Goal: Task Accomplishment & Management: Complete application form

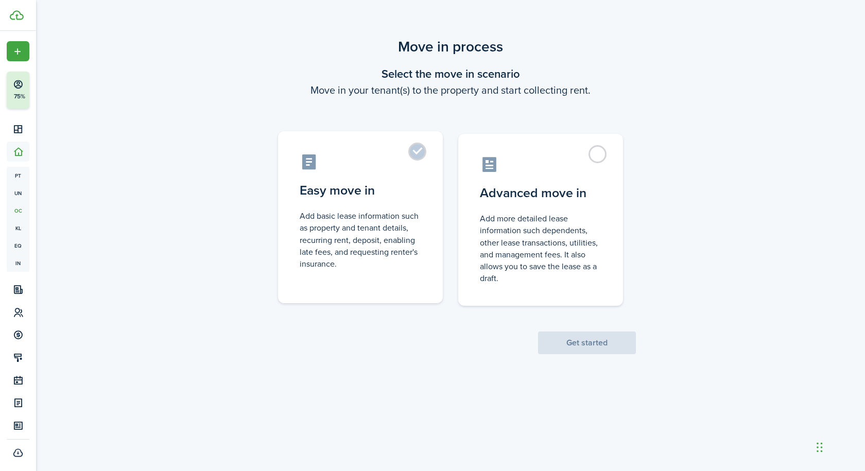
click at [417, 153] on label "Easy move in Add basic lease information such as property and tenant details, r…" at bounding box center [360, 217] width 165 height 172
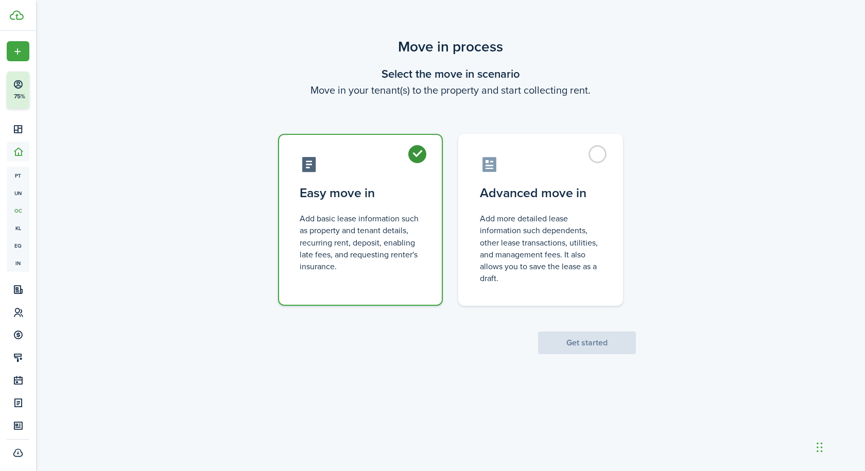
radio input "true"
click at [580, 345] on button "Get started" at bounding box center [587, 343] width 98 height 23
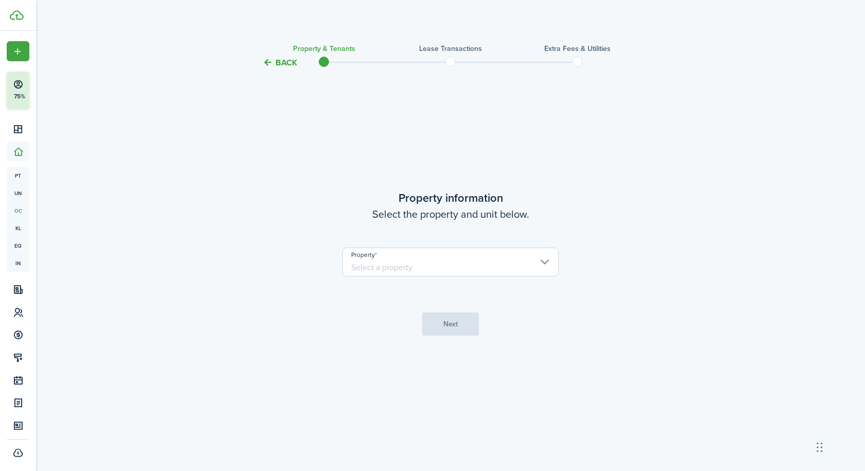
click at [522, 262] on input "Property" at bounding box center [450, 262] width 216 height 29
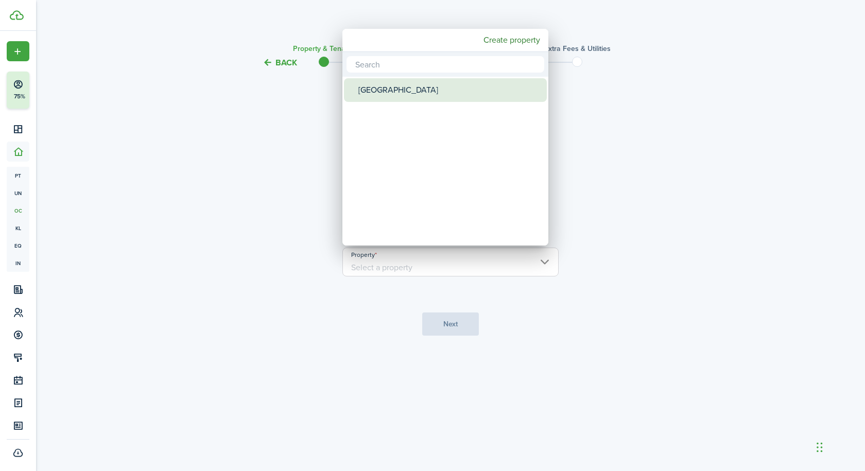
click at [412, 92] on div "[GEOGRAPHIC_DATA]" at bounding box center [449, 90] width 182 height 24
type input "[GEOGRAPHIC_DATA]"
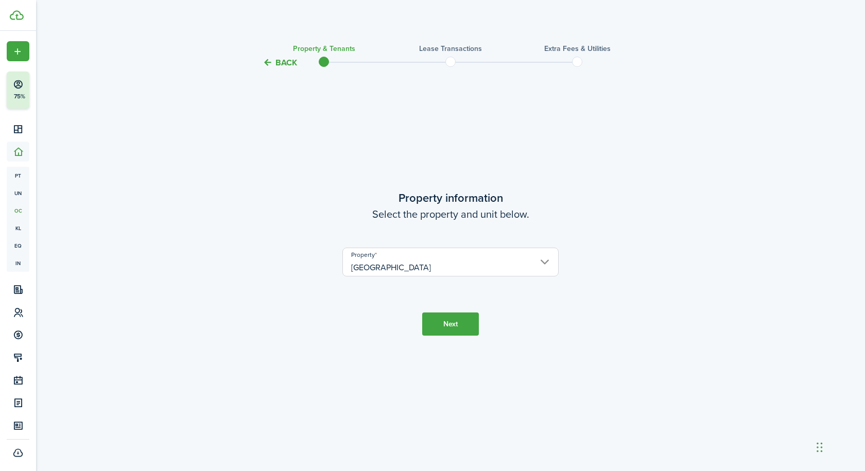
click at [452, 326] on button "Next" at bounding box center [450, 324] width 57 height 23
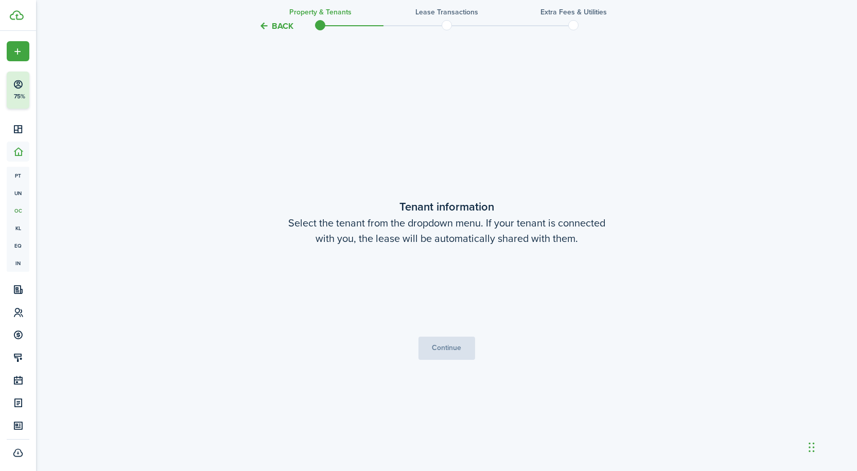
scroll to position [402, 0]
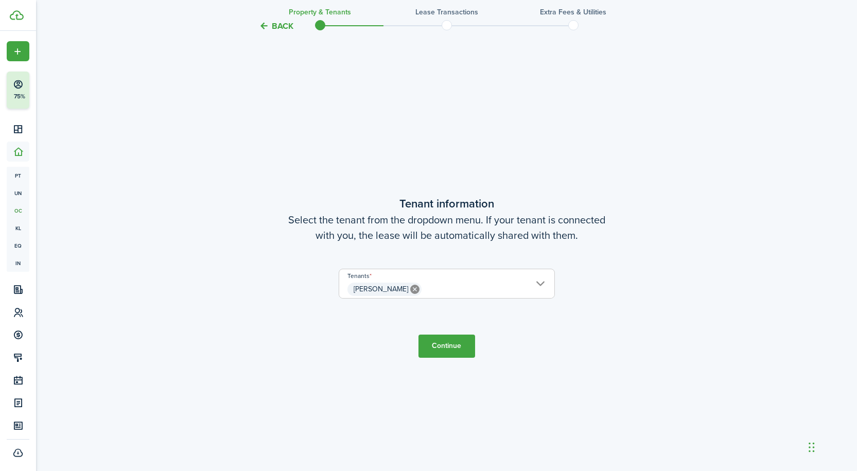
click at [454, 348] on button "Continue" at bounding box center [447, 346] width 57 height 23
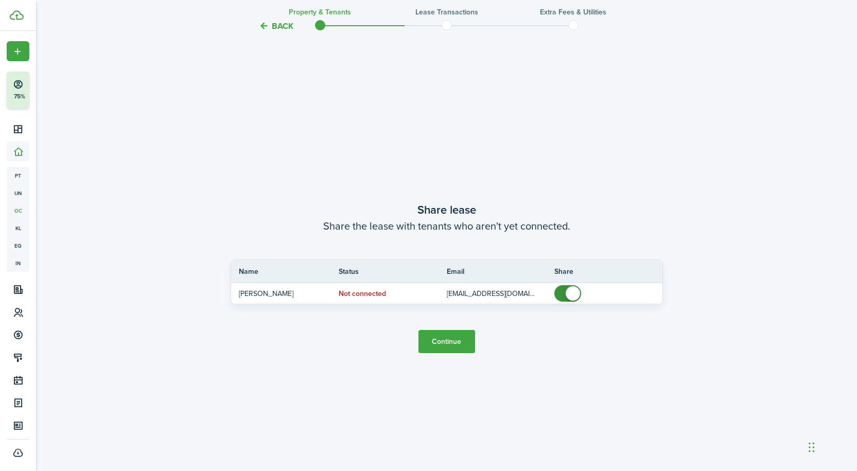
scroll to position [873, 0]
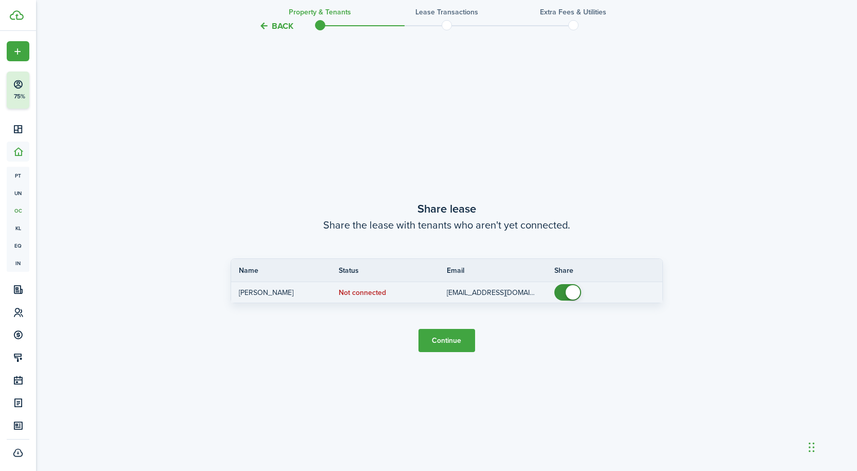
checkbox input "false"
click at [563, 291] on span at bounding box center [568, 292] width 10 height 16
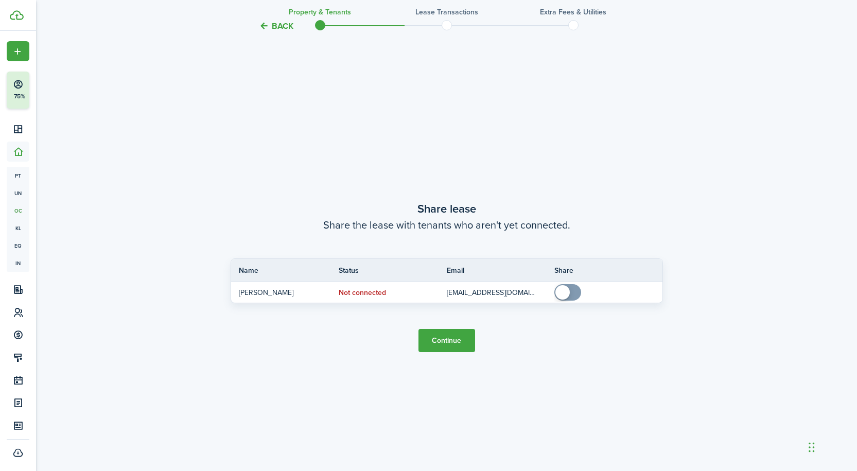
click at [453, 338] on button "Continue" at bounding box center [447, 340] width 57 height 23
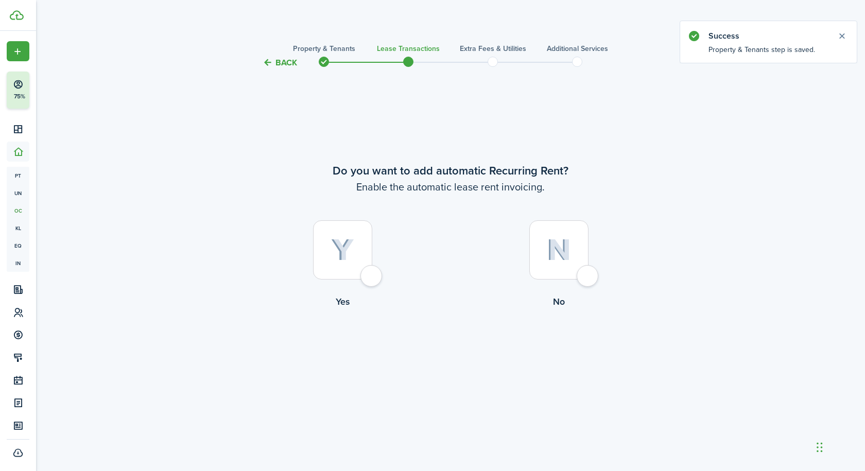
click at [369, 280] on div at bounding box center [342, 249] width 59 height 59
radio input "true"
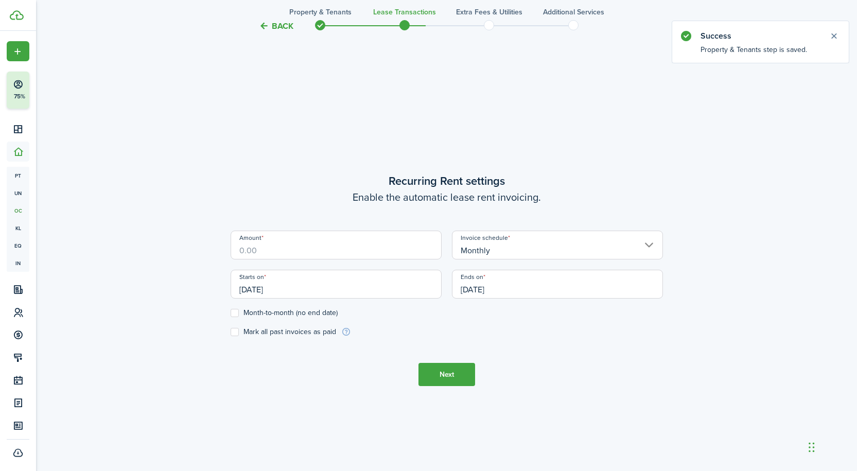
scroll to position [402, 0]
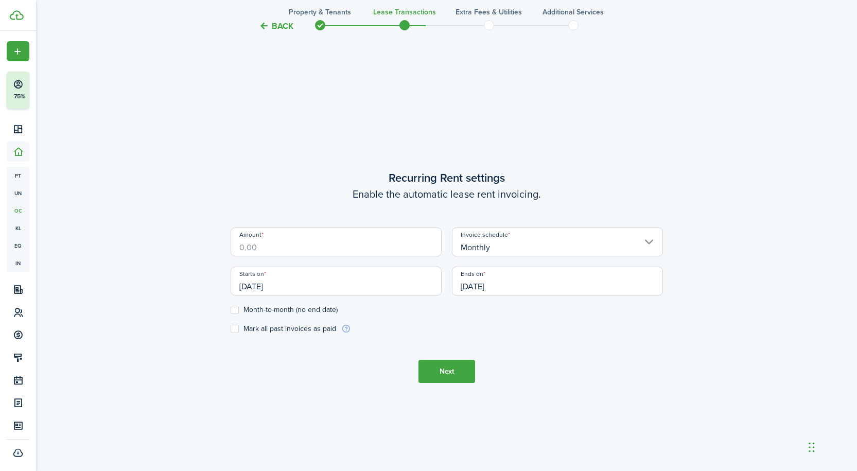
click at [268, 248] on input "Amount" at bounding box center [336, 242] width 211 height 29
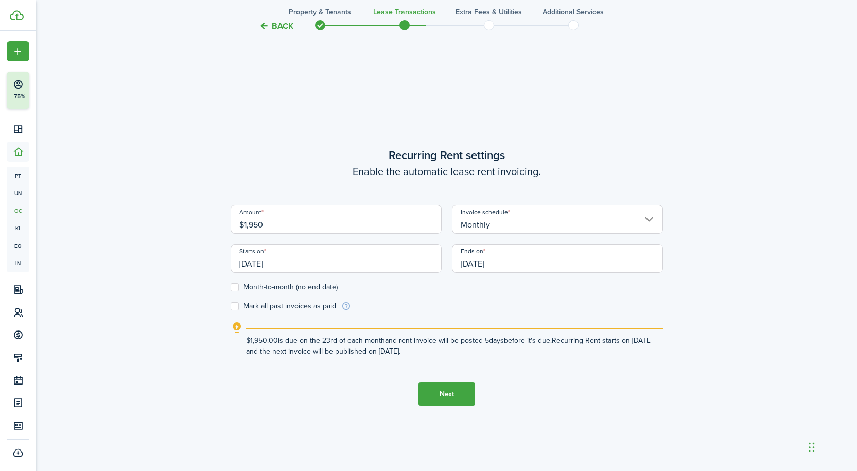
click at [289, 266] on input "[DATE]" at bounding box center [336, 258] width 211 height 29
type input "$1,950.00"
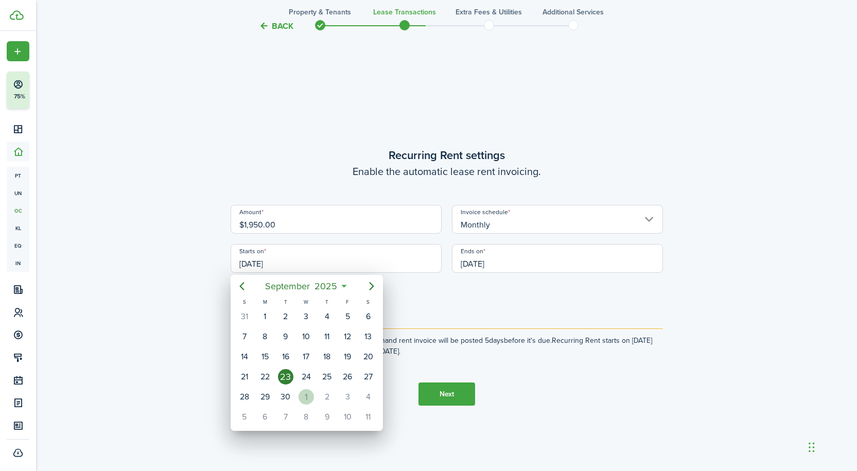
click at [306, 394] on div "1" at bounding box center [306, 396] width 15 height 15
type input "[DATE]"
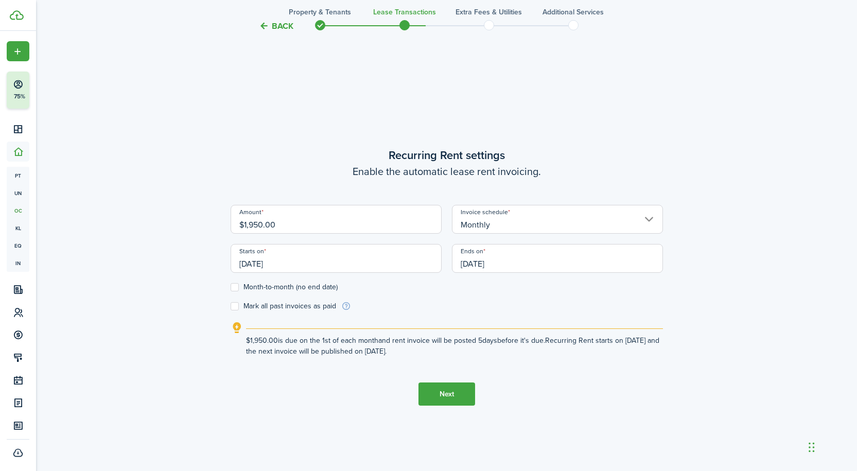
scroll to position [0, 0]
click at [509, 263] on input "[DATE]" at bounding box center [557, 258] width 211 height 29
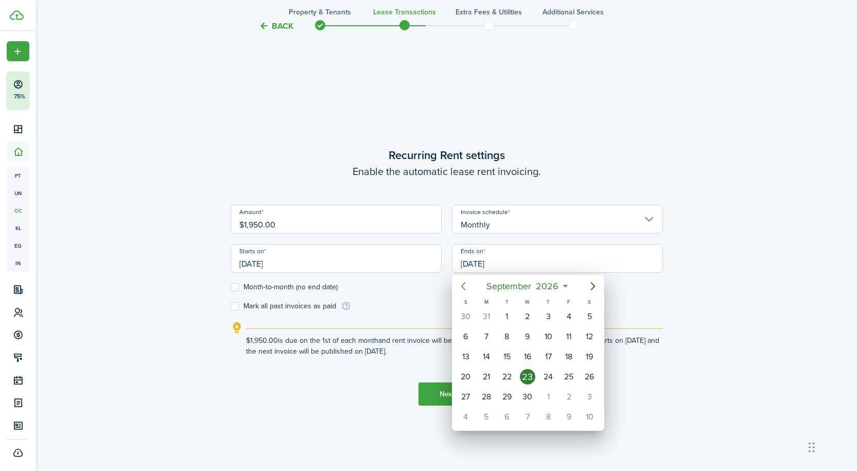
click at [463, 284] on icon "Previous page" at bounding box center [463, 286] width 5 height 8
click at [492, 415] on div "31" at bounding box center [486, 416] width 15 height 15
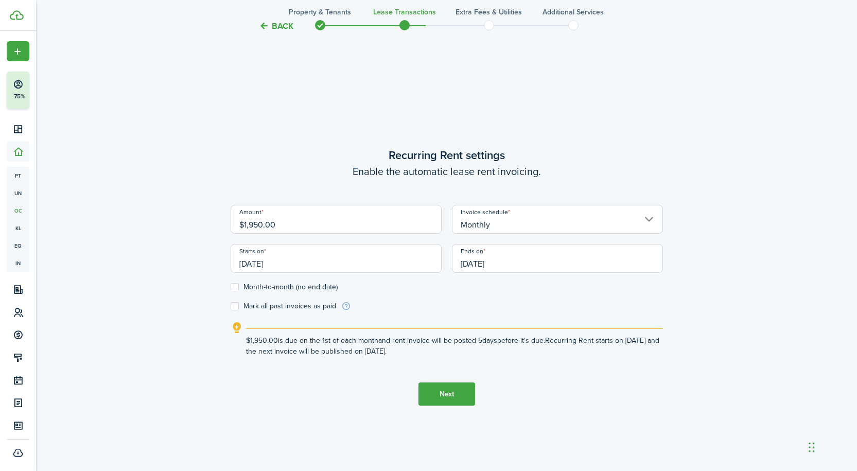
click at [551, 262] on input "[DATE]" at bounding box center [557, 258] width 211 height 29
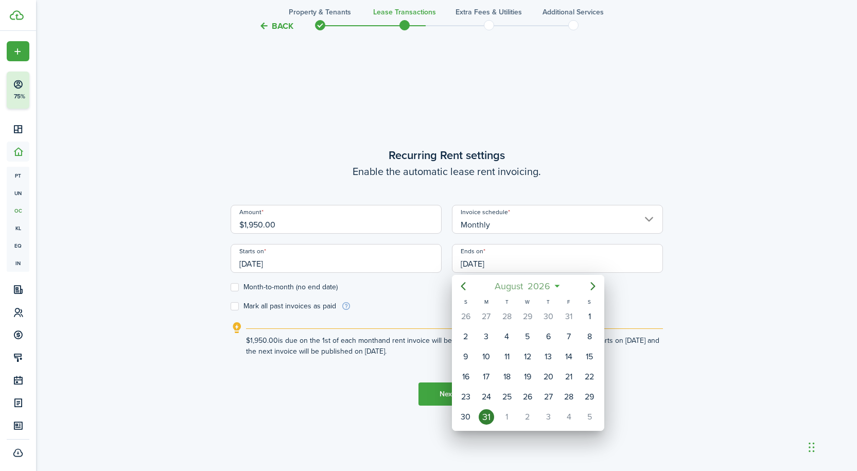
click at [557, 286] on mbsc-button "[DATE]" at bounding box center [523, 286] width 68 height 19
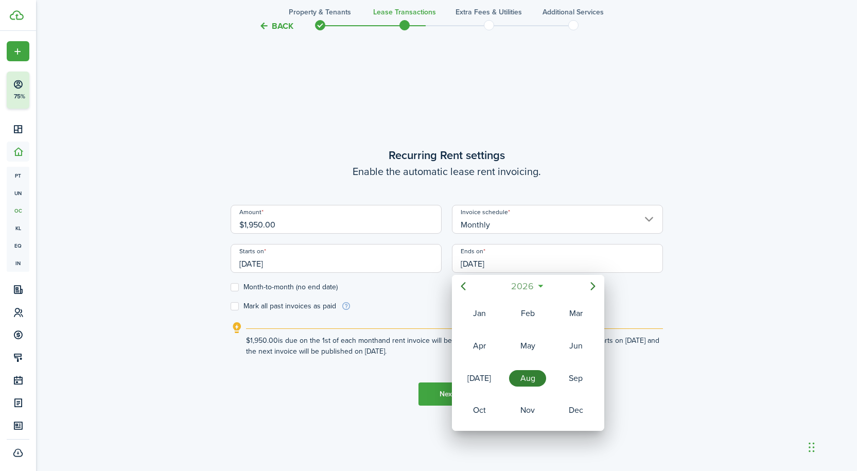
click at [533, 285] on span "2026" at bounding box center [522, 286] width 27 height 19
click at [476, 411] on div "2027" at bounding box center [479, 410] width 37 height 16
click at [626, 291] on div at bounding box center [429, 236] width 1022 height 636
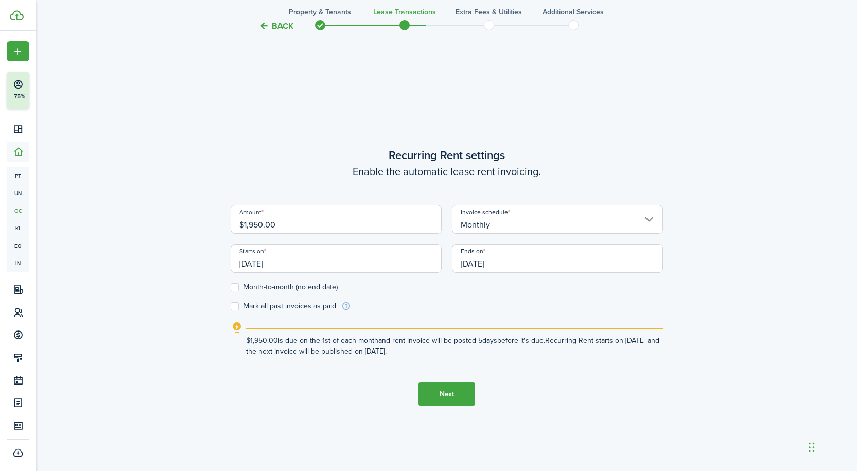
click at [480, 267] on input "[DATE]" at bounding box center [557, 258] width 211 height 29
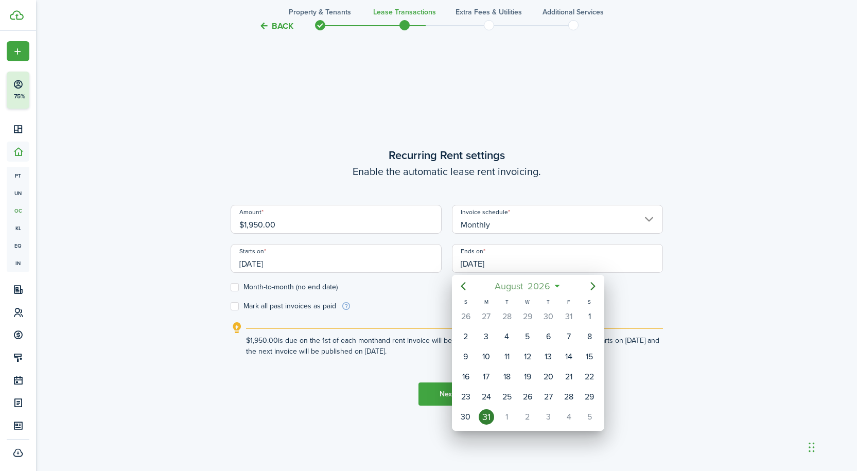
click at [547, 288] on span "2026" at bounding box center [539, 286] width 27 height 19
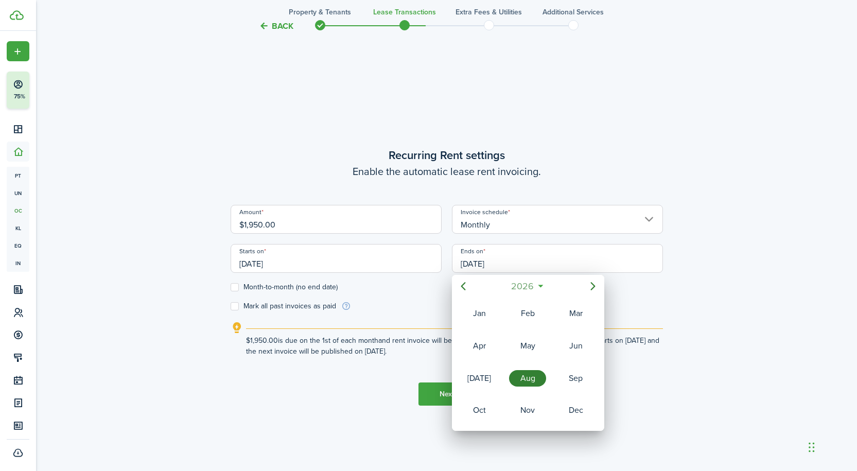
click at [535, 287] on span "2026" at bounding box center [522, 286] width 27 height 19
click at [478, 406] on div "2027" at bounding box center [479, 410] width 37 height 16
click at [532, 378] on div "Aug" at bounding box center [527, 378] width 37 height 16
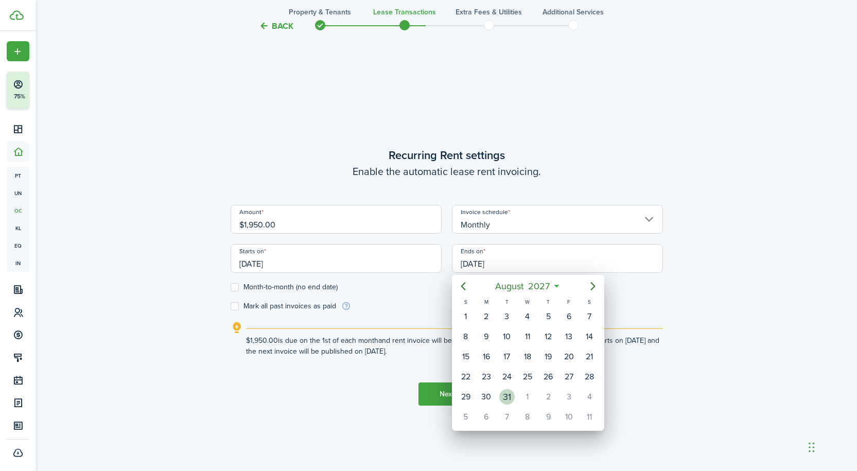
click at [509, 394] on div "31" at bounding box center [506, 396] width 15 height 15
type input "[DATE]"
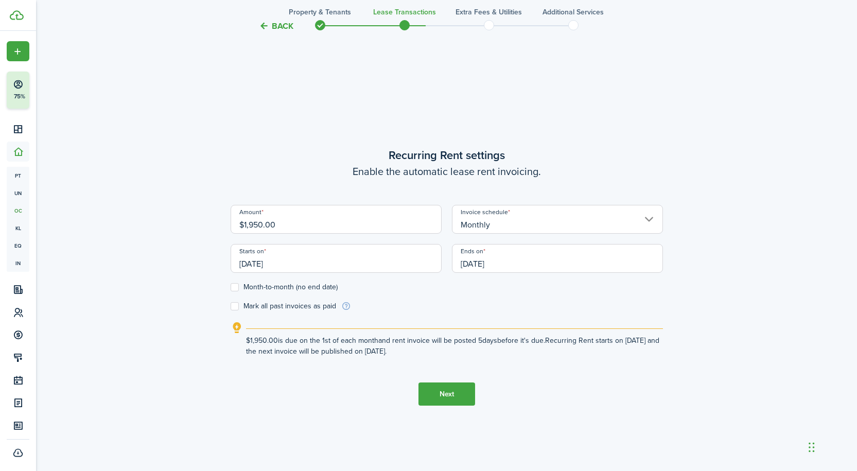
click at [221, 132] on div "Back Property & Tenants Lease Transactions Extra fees & Utilities Additional Se…" at bounding box center [446, 73] width 597 height 878
click at [455, 396] on button "Next" at bounding box center [447, 394] width 57 height 23
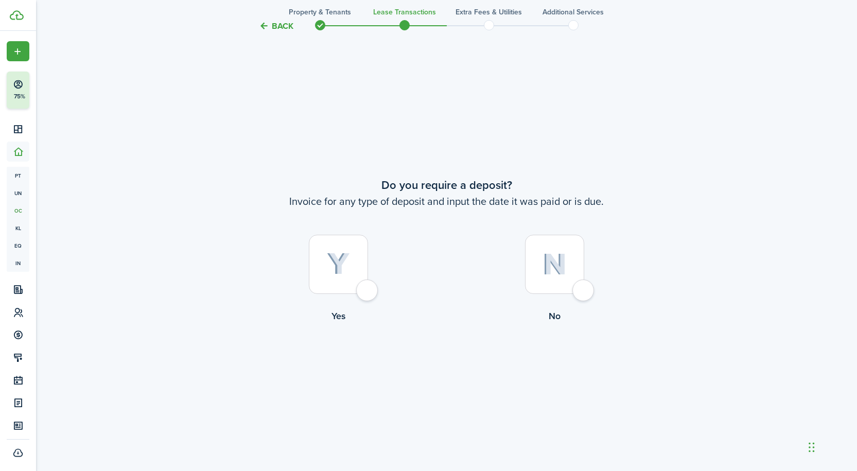
scroll to position [873, 0]
click at [582, 293] on div at bounding box center [554, 263] width 59 height 59
radio input "true"
click at [584, 293] on div at bounding box center [554, 263] width 59 height 59
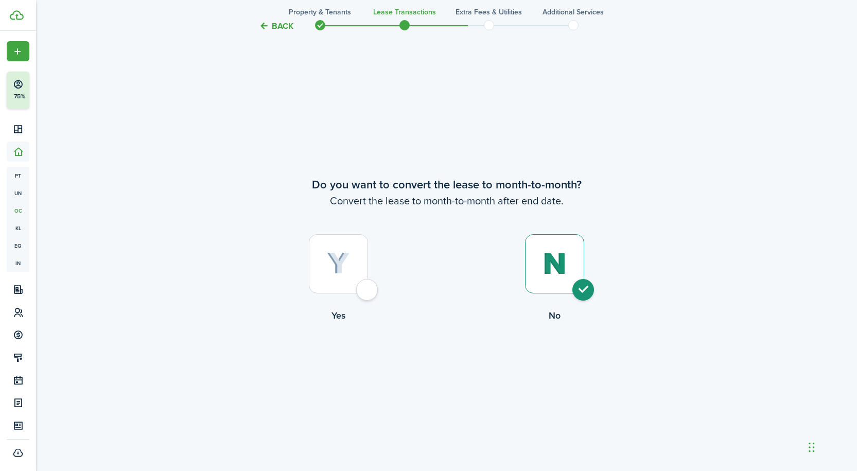
radio input "true"
click at [453, 365] on button "Continue" at bounding box center [447, 364] width 57 height 23
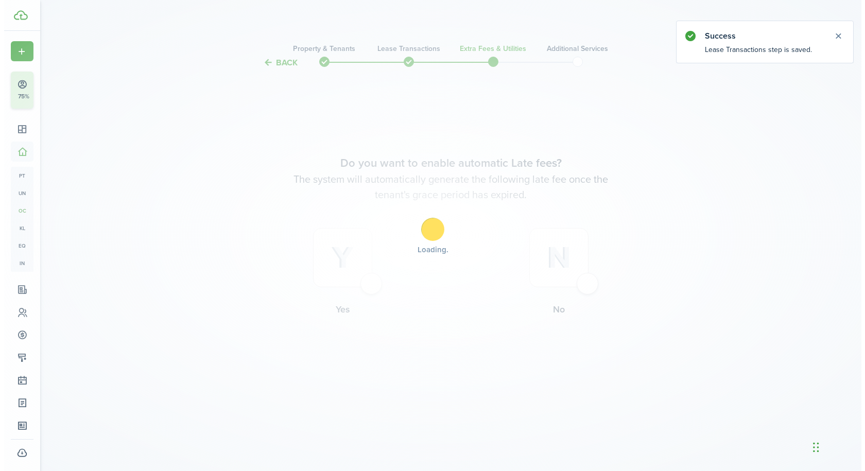
scroll to position [0, 0]
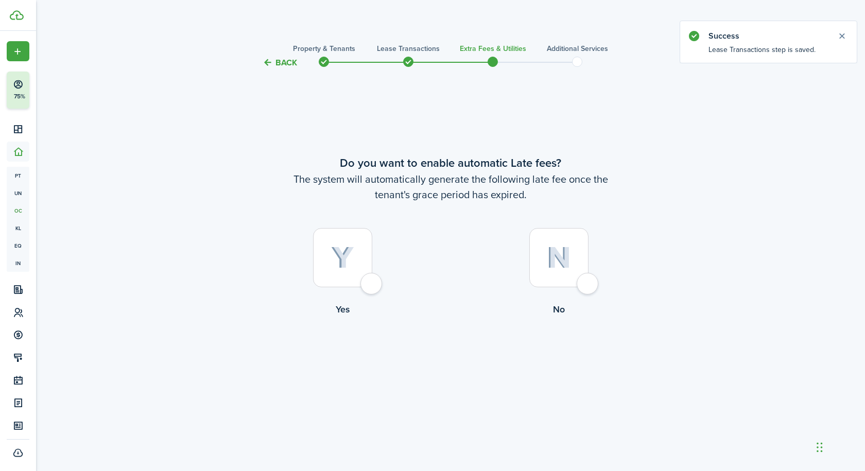
click at [372, 287] on div at bounding box center [342, 257] width 59 height 59
radio input "true"
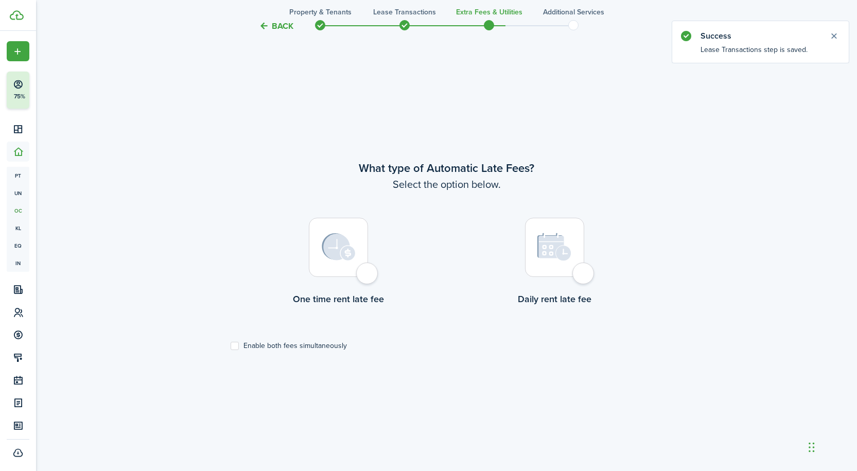
scroll to position [402, 0]
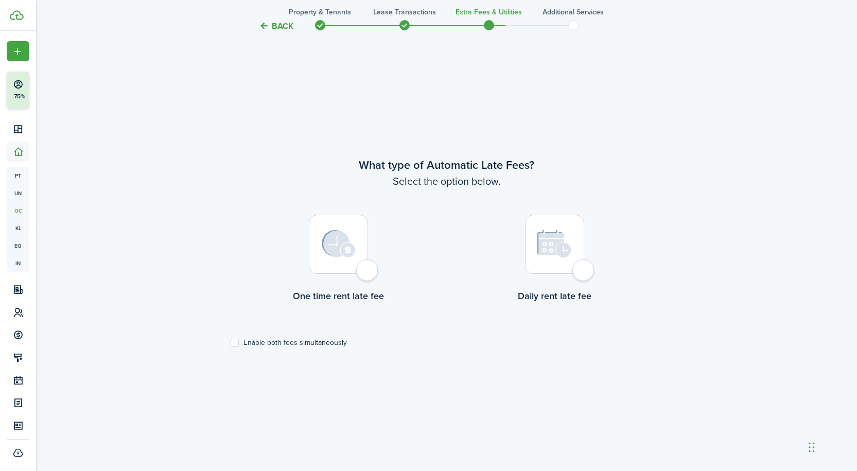
click at [368, 274] on div at bounding box center [338, 244] width 59 height 59
radio input "true"
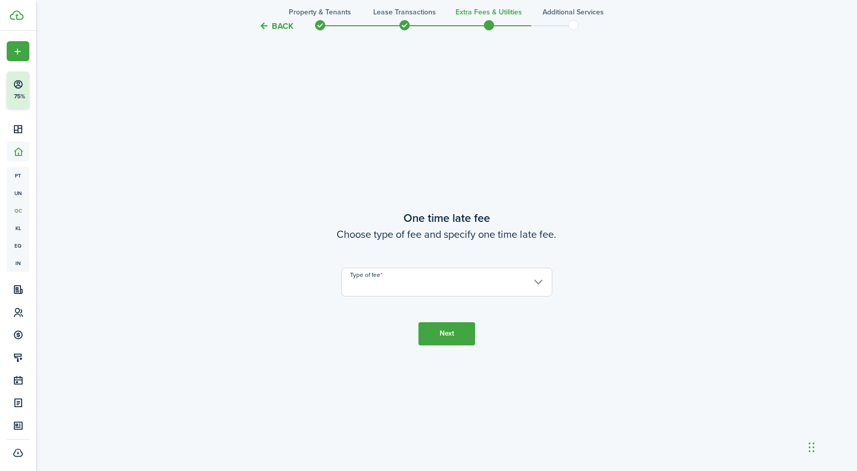
scroll to position [873, 0]
click at [384, 284] on input "Type of fee" at bounding box center [446, 281] width 211 height 29
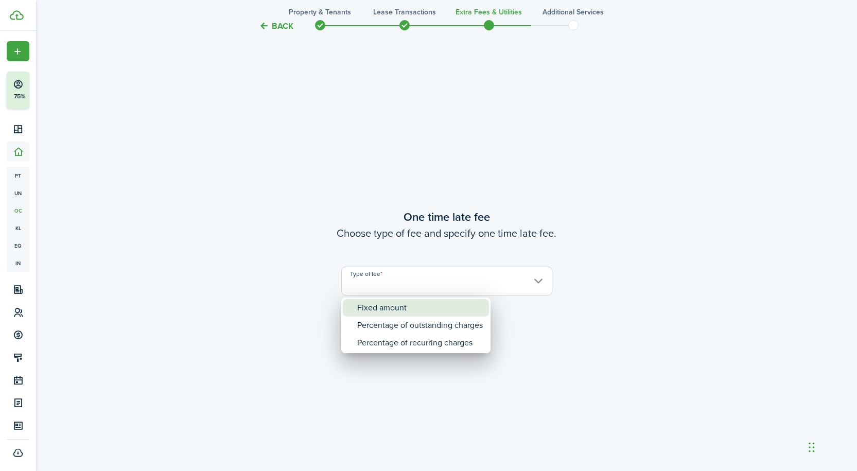
click at [379, 303] on div "Fixed amount" at bounding box center [420, 308] width 126 height 18
type input "Fixed amount"
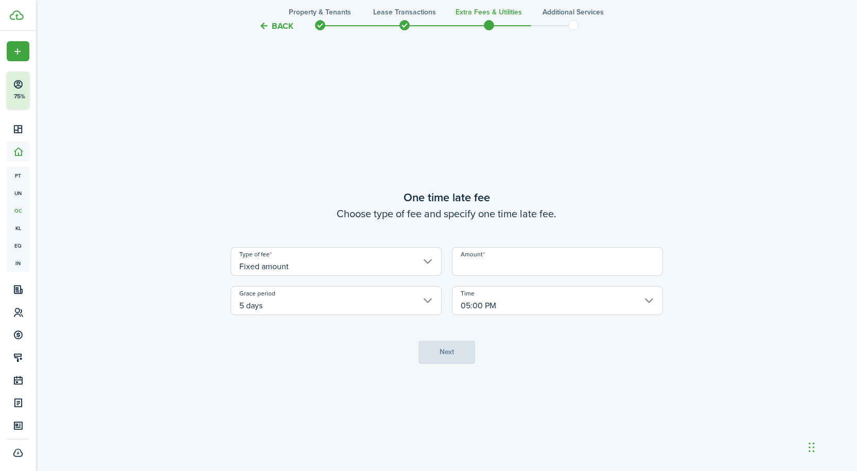
click at [476, 262] on input "Amount" at bounding box center [557, 261] width 211 height 29
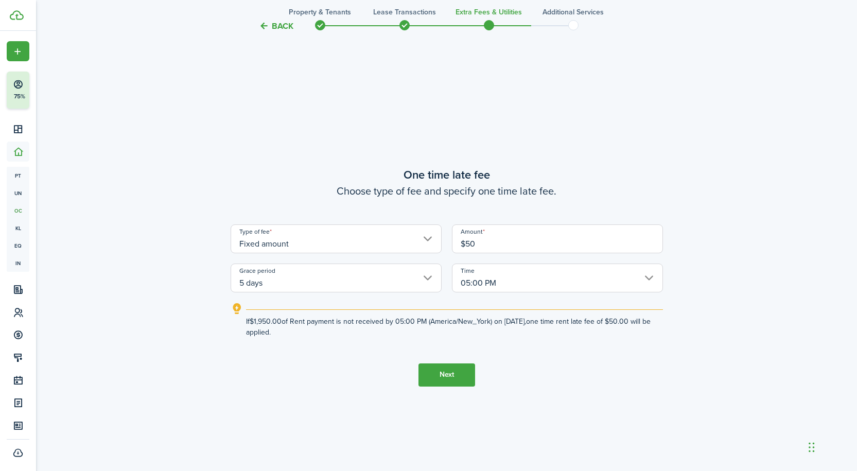
type input "$50.00"
click at [650, 278] on input "05:00 PM" at bounding box center [557, 278] width 211 height 29
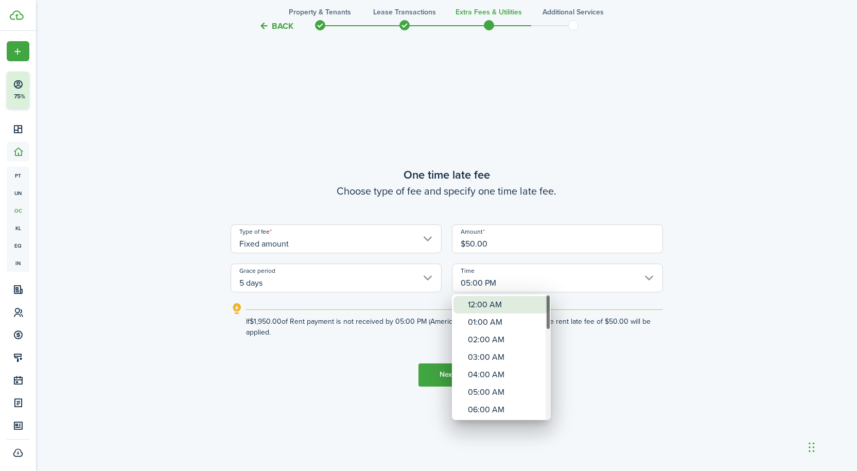
click at [495, 302] on div "12:00 AM" at bounding box center [505, 305] width 75 height 18
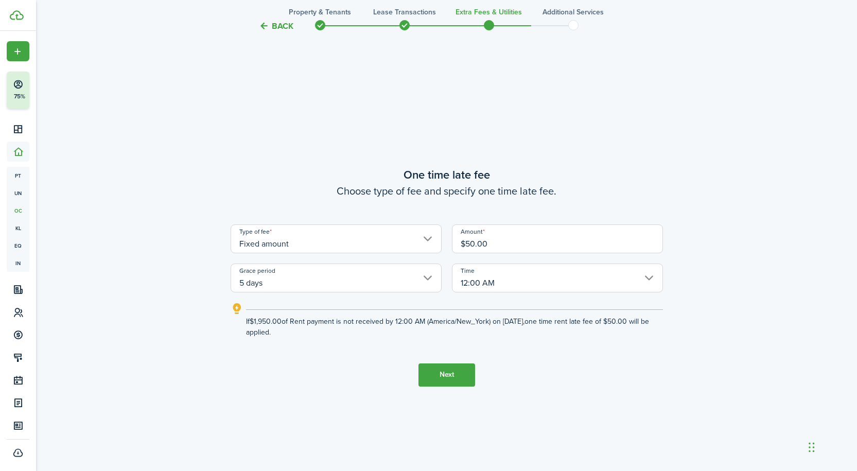
click at [566, 280] on input "12:00 AM" at bounding box center [557, 278] width 211 height 29
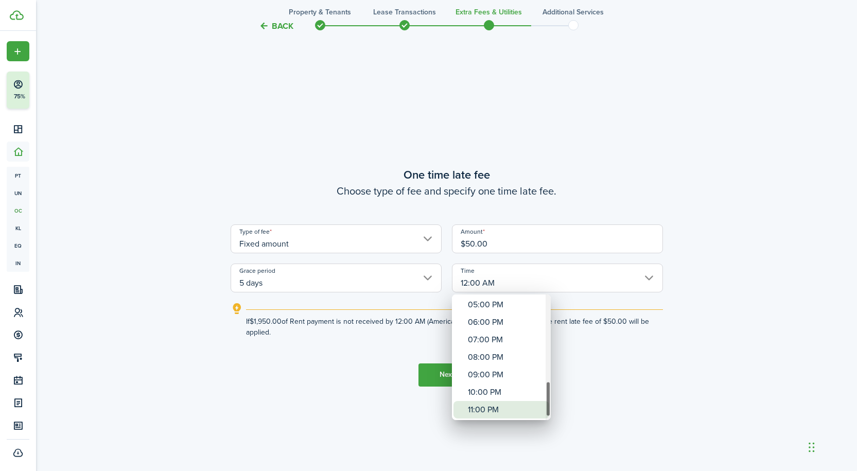
click at [508, 410] on div "11:00 PM" at bounding box center [505, 410] width 75 height 18
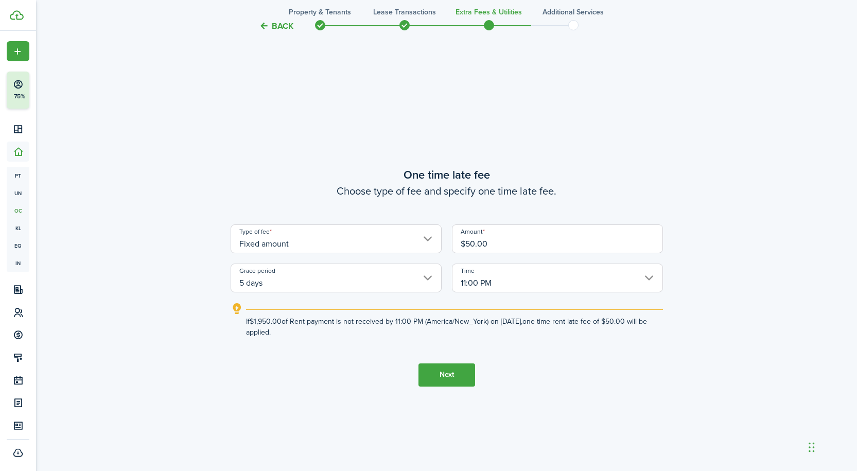
click at [509, 277] on input "11:00 PM" at bounding box center [557, 278] width 211 height 29
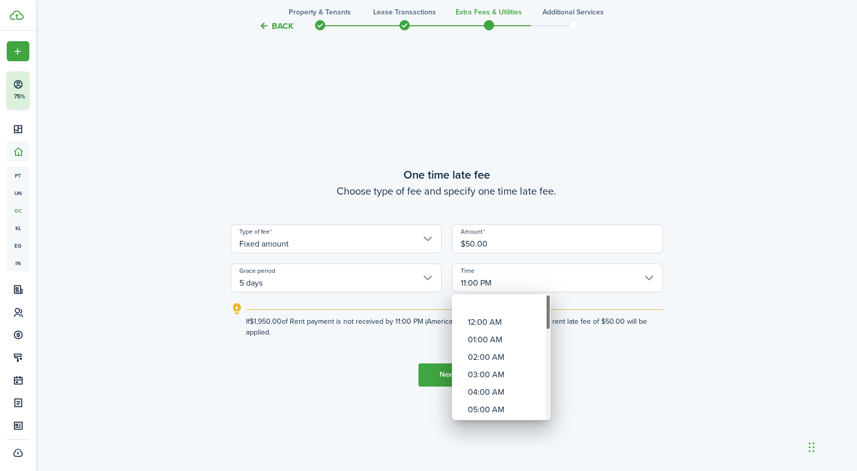
drag, startPoint x: 547, startPoint y: 400, endPoint x: 549, endPoint y: 297, distance: 103.0
click at [549, 299] on div "Time" at bounding box center [548, 313] width 5 height 36
click at [491, 307] on div "12:00 AM" at bounding box center [505, 305] width 75 height 18
type input "12:00 AM"
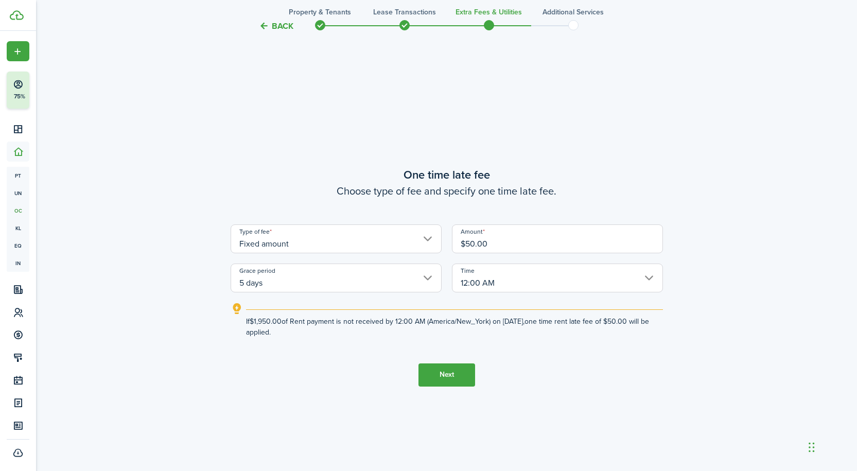
click at [450, 382] on button "Next" at bounding box center [447, 375] width 57 height 23
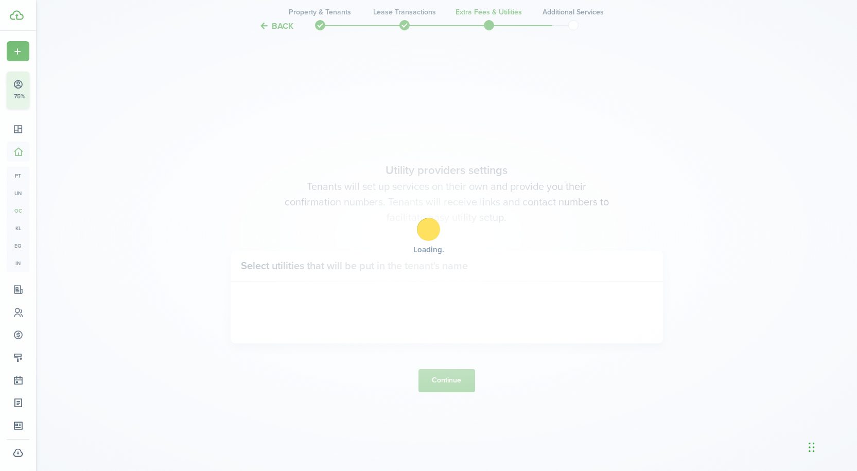
scroll to position [1344, 0]
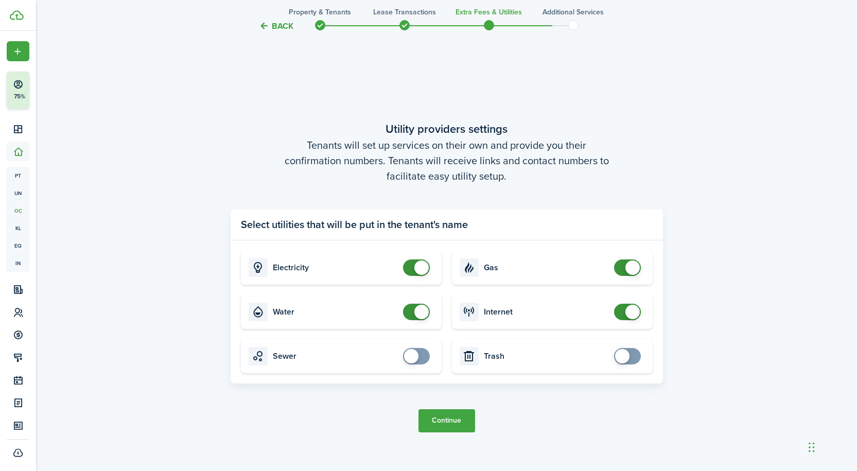
checkbox input "false"
click at [411, 268] on span at bounding box center [416, 268] width 10 height 16
checkbox input "false"
click at [411, 316] on span at bounding box center [416, 312] width 10 height 16
click at [623, 317] on span at bounding box center [628, 312] width 10 height 16
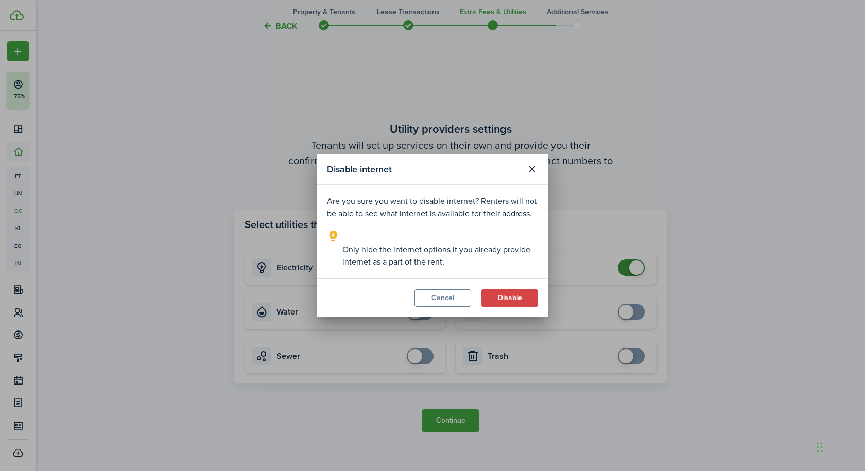
click at [620, 269] on div "Disable internet Are you sure you want to disable internet? Renters will not be…" at bounding box center [432, 235] width 865 height 471
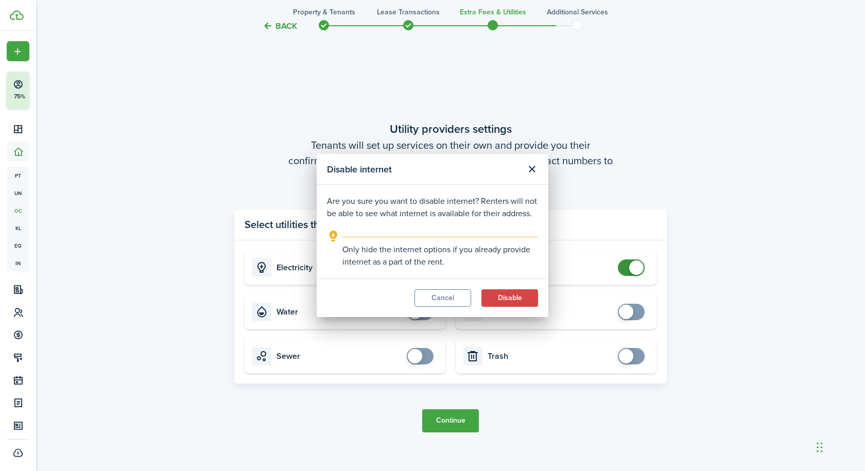
checkbox input "true"
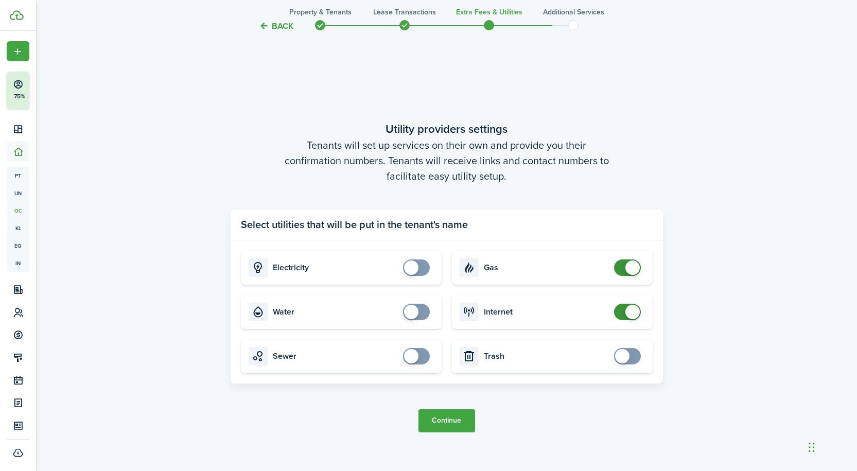
checkbox input "false"
click at [623, 269] on span at bounding box center [628, 268] width 10 height 16
checkbox input "false"
click at [623, 315] on span at bounding box center [628, 312] width 10 height 16
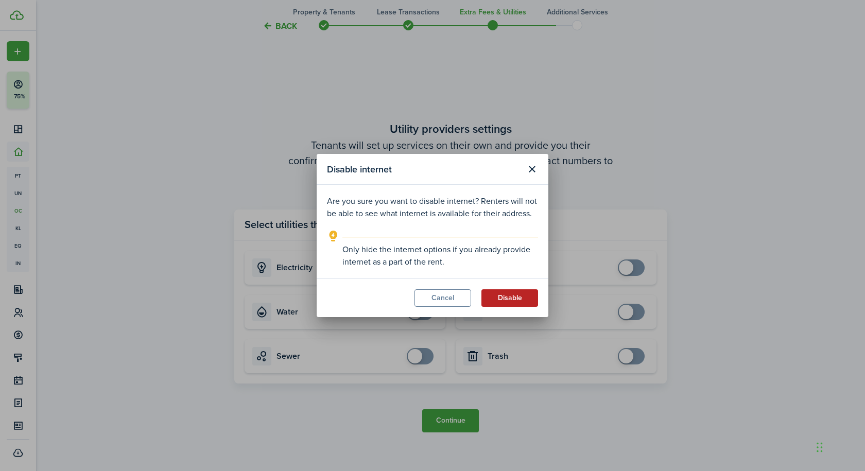
click at [504, 295] on button "Disable" at bounding box center [509, 298] width 57 height 18
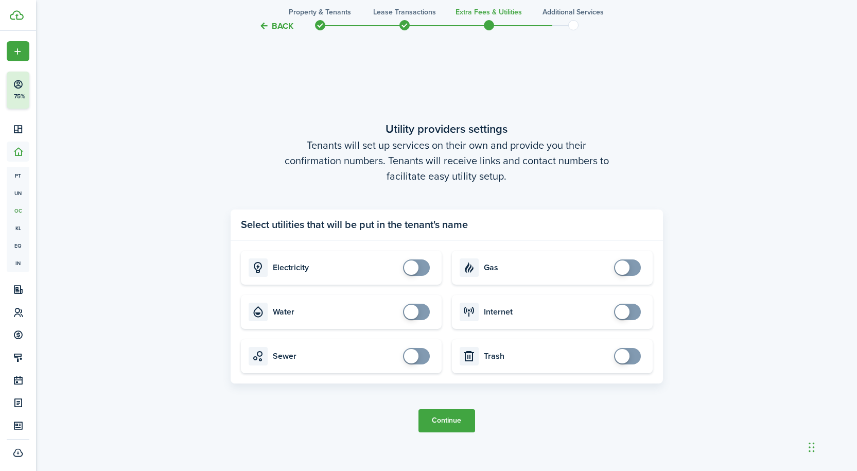
click at [455, 418] on button "Continue" at bounding box center [447, 420] width 57 height 23
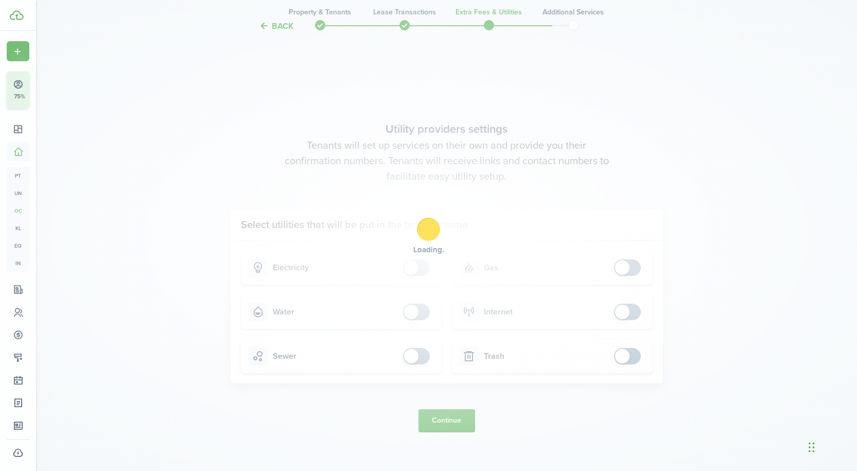
scroll to position [0, 0]
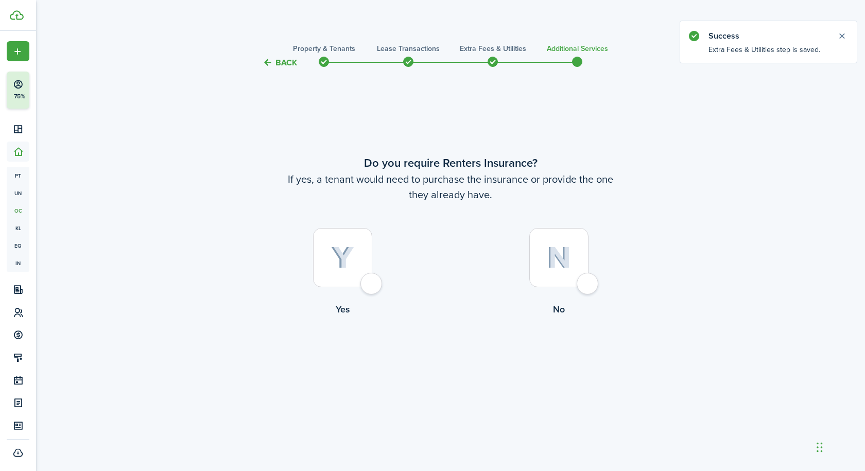
click at [585, 286] on div at bounding box center [558, 257] width 59 height 59
radio input "true"
click at [447, 358] on button "Complete move in" at bounding box center [451, 359] width 76 height 23
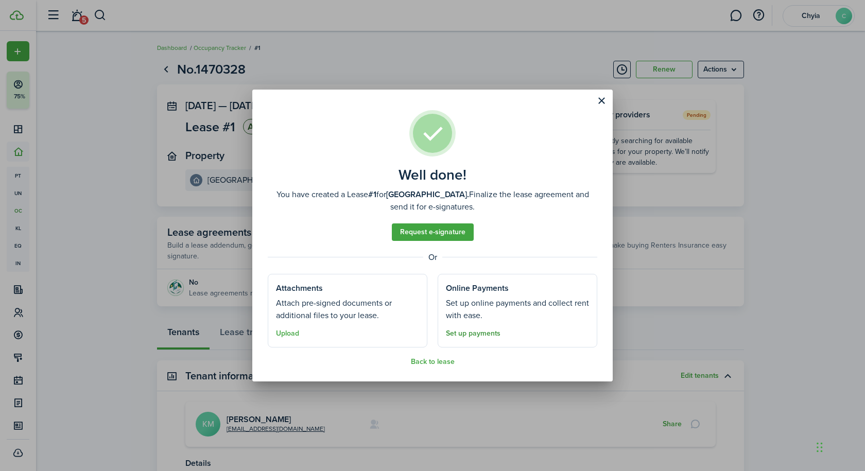
click at [466, 334] on link "Set up payments" at bounding box center [473, 334] width 55 height 8
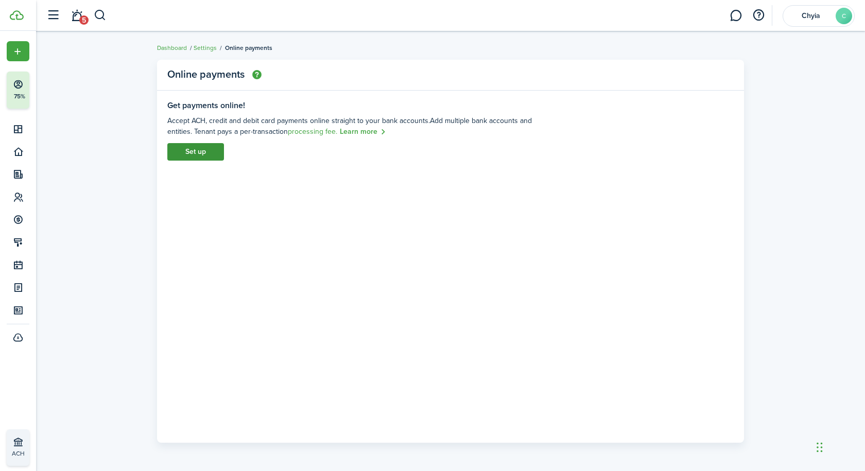
click at [198, 153] on link "Set up" at bounding box center [195, 152] width 57 height 18
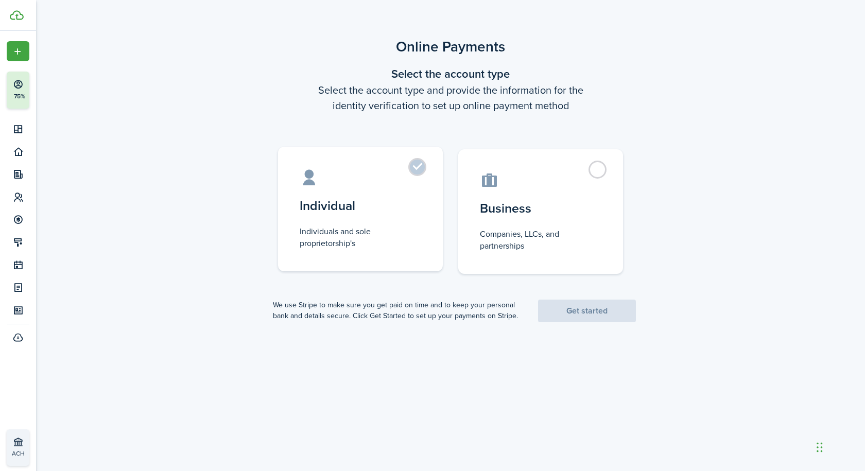
click at [424, 168] on label "Individual Individuals and sole proprietorship's" at bounding box center [360, 209] width 165 height 125
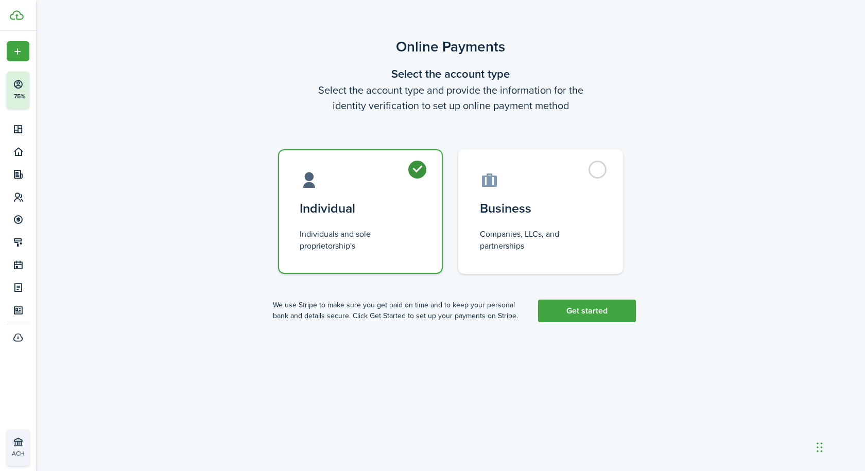
radio input "true"
click at [593, 314] on link "Get started" at bounding box center [587, 311] width 98 height 23
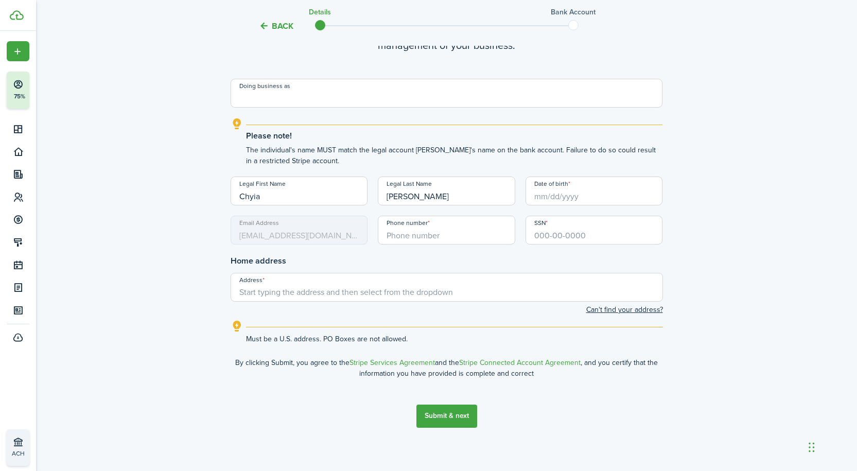
scroll to position [119, 0]
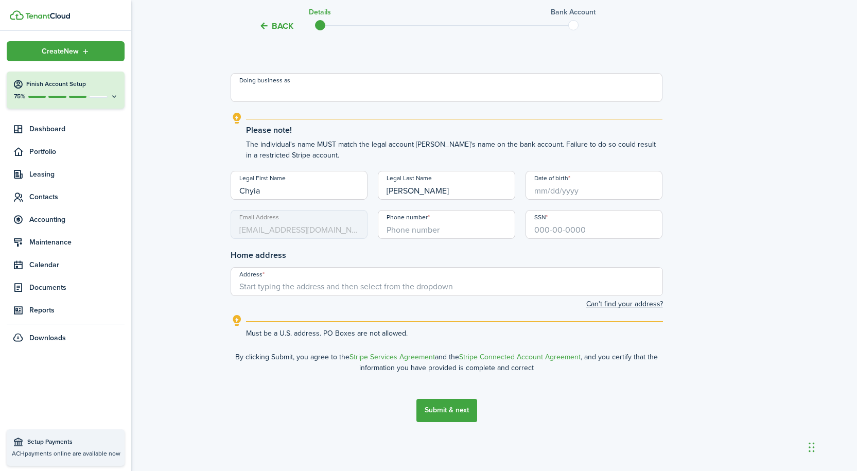
click at [64, 18] on img at bounding box center [47, 16] width 45 height 6
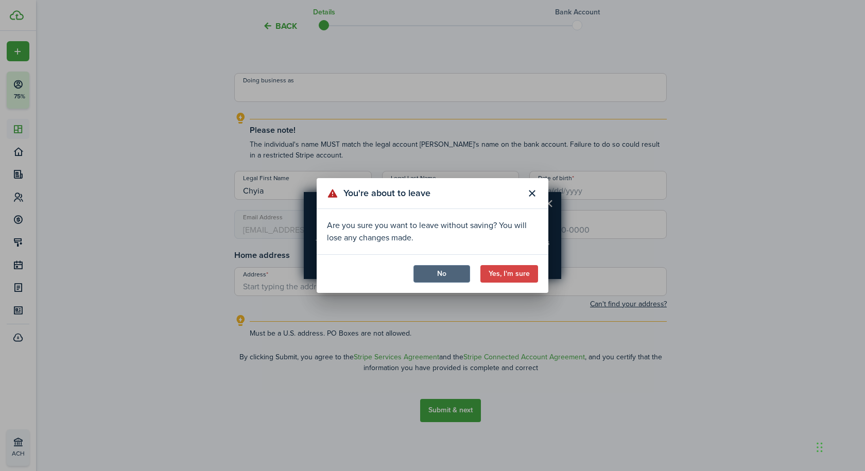
click at [444, 275] on button "No" at bounding box center [441, 274] width 57 height 18
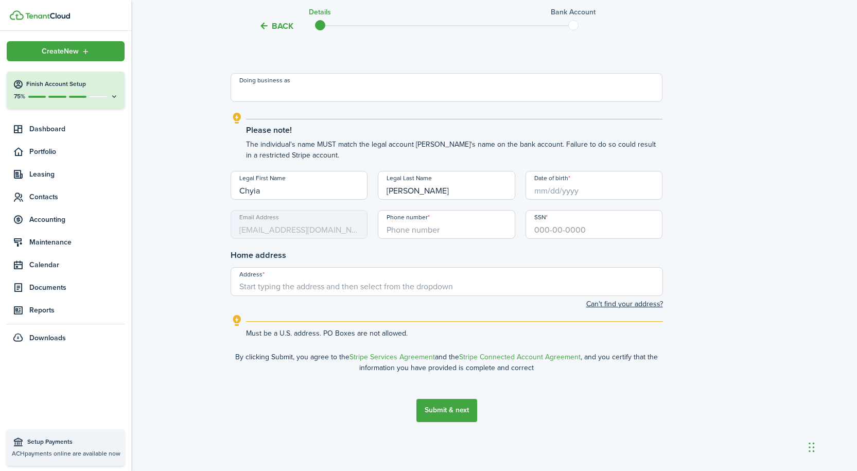
click at [20, 13] on img at bounding box center [17, 15] width 14 height 10
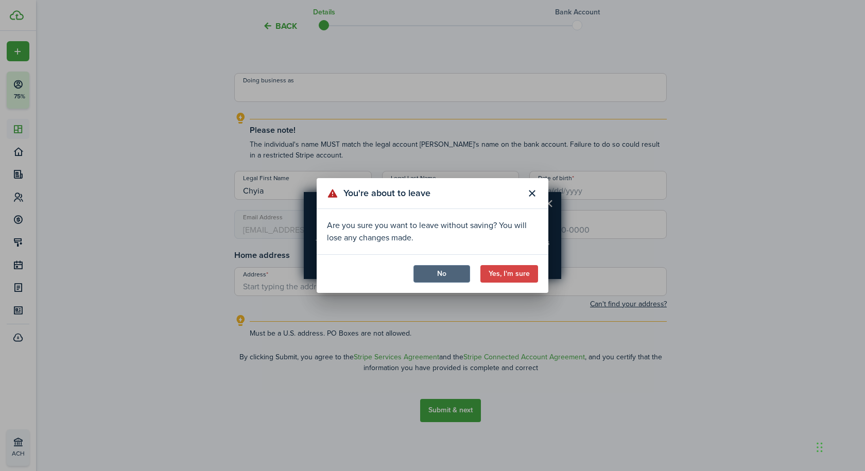
click at [451, 277] on button "No" at bounding box center [441, 274] width 57 height 18
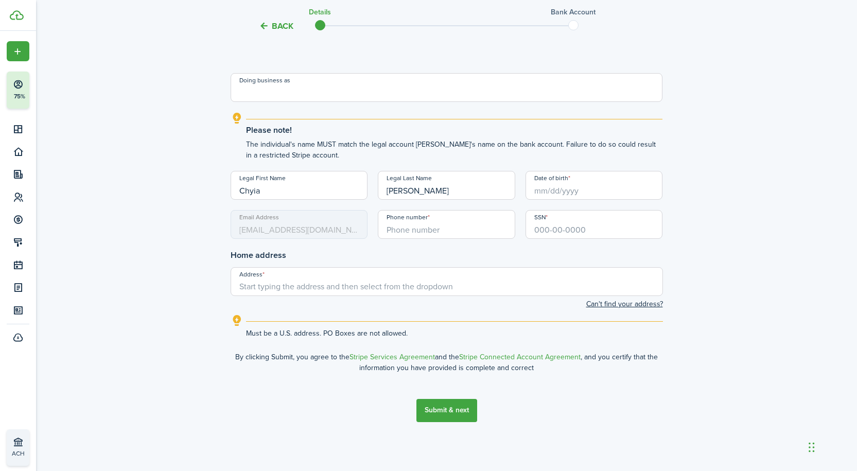
click at [613, 187] on input "Date of birth" at bounding box center [594, 185] width 137 height 29
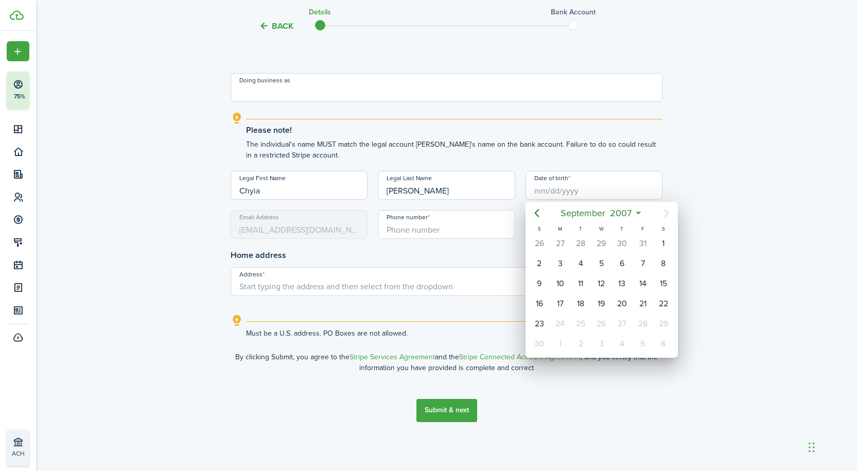
drag, startPoint x: 539, startPoint y: 191, endPoint x: 553, endPoint y: 194, distance: 14.9
click at [538, 191] on div at bounding box center [429, 236] width 1022 height 636
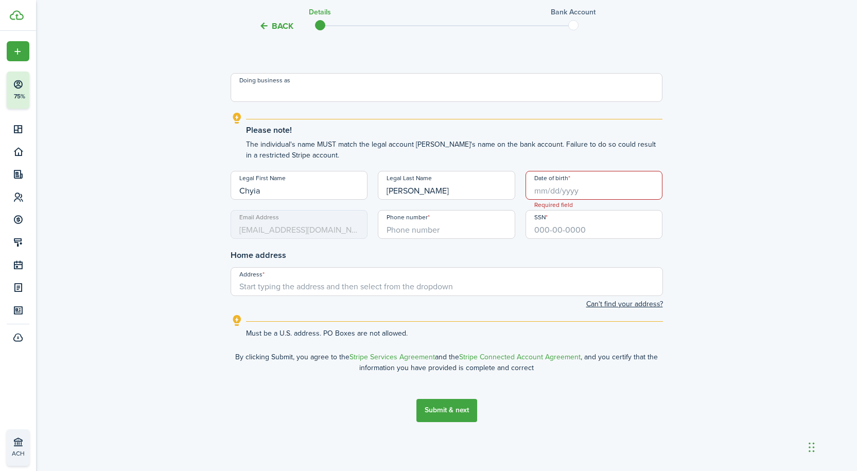
click at [566, 192] on input "Date of birth" at bounding box center [594, 185] width 137 height 29
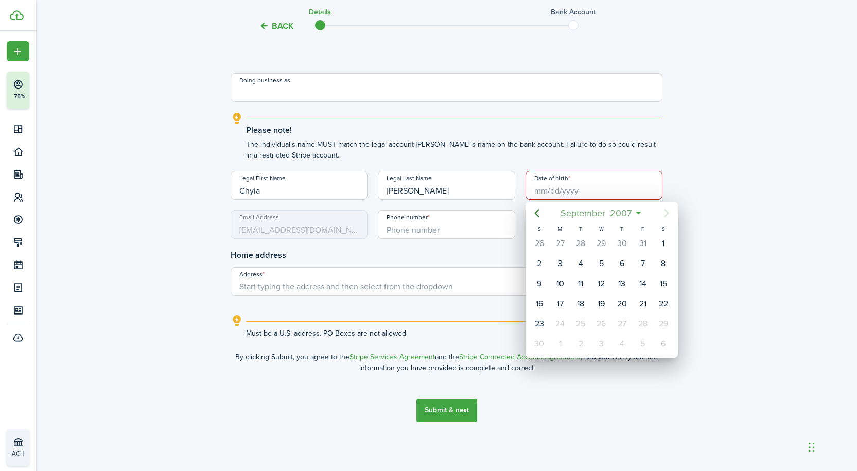
click at [629, 213] on span "2007" at bounding box center [621, 213] width 26 height 19
click at [610, 213] on mbsc-button "2007" at bounding box center [596, 213] width 34 height 19
click at [542, 216] on icon "Previous page" at bounding box center [537, 213] width 12 height 12
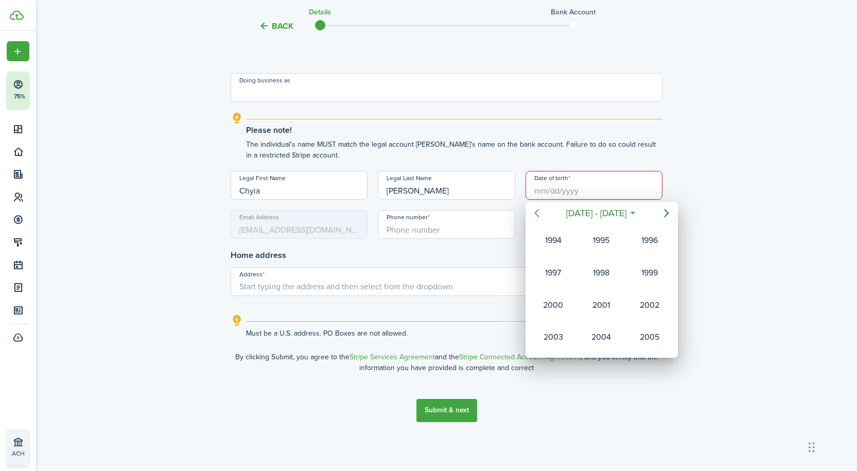
click at [542, 216] on icon "Previous page" at bounding box center [537, 213] width 12 height 12
click at [650, 338] on div "1981" at bounding box center [649, 337] width 37 height 16
click at [554, 241] on div "Jan" at bounding box center [553, 240] width 37 height 16
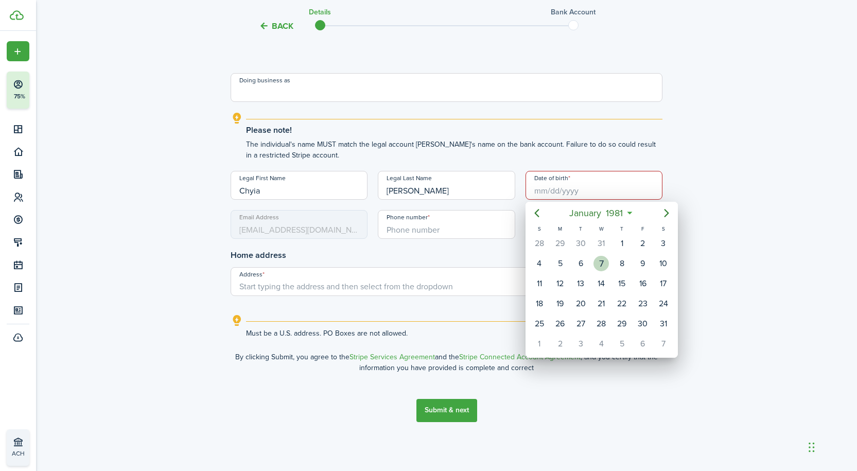
click at [598, 265] on div "7" at bounding box center [601, 263] width 15 height 15
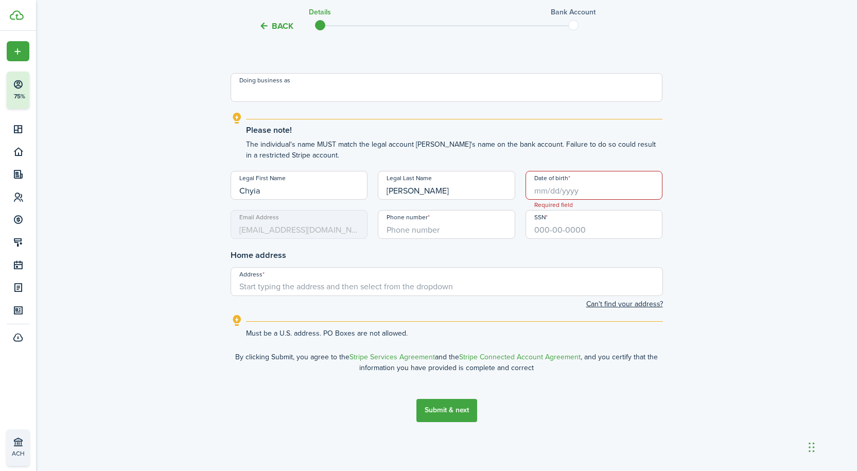
type input "[DATE]"
click at [442, 235] on input "+1" at bounding box center [446, 224] width 137 height 29
type input "[PHONE_NUMBER]"
click at [532, 231] on input "SSN" at bounding box center [594, 224] width 137 height 29
type input "386-88-3759"
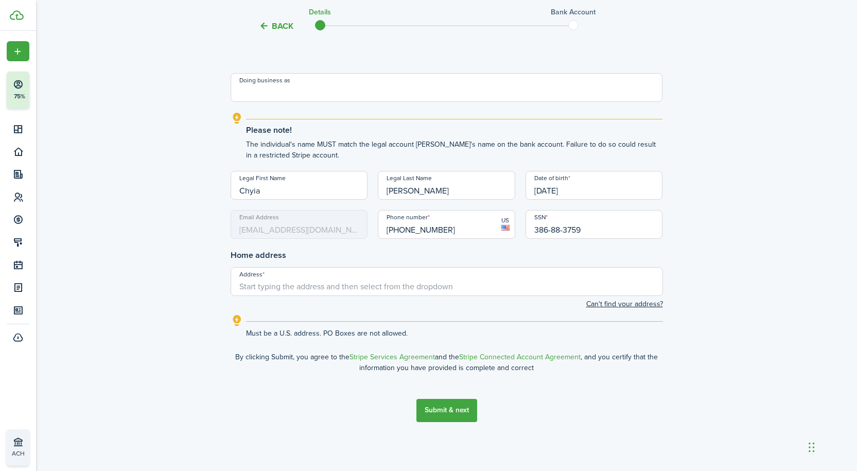
click at [262, 286] on input "Address" at bounding box center [447, 281] width 433 height 29
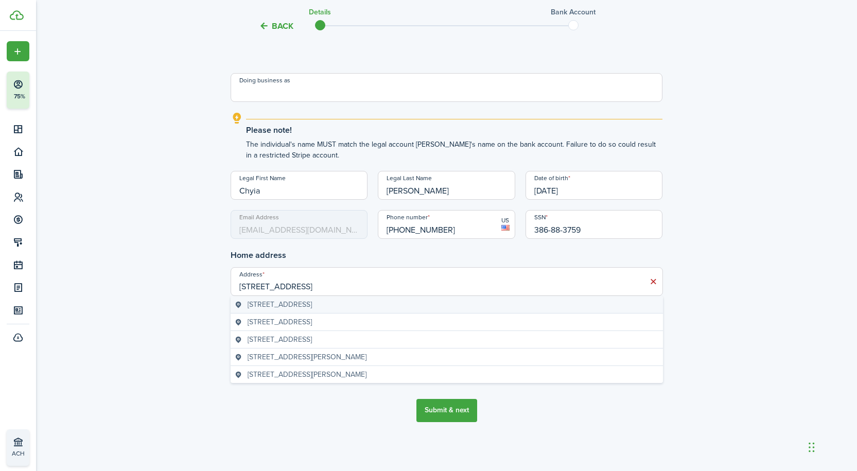
click at [305, 308] on span "[STREET_ADDRESS]" at bounding box center [280, 304] width 64 height 11
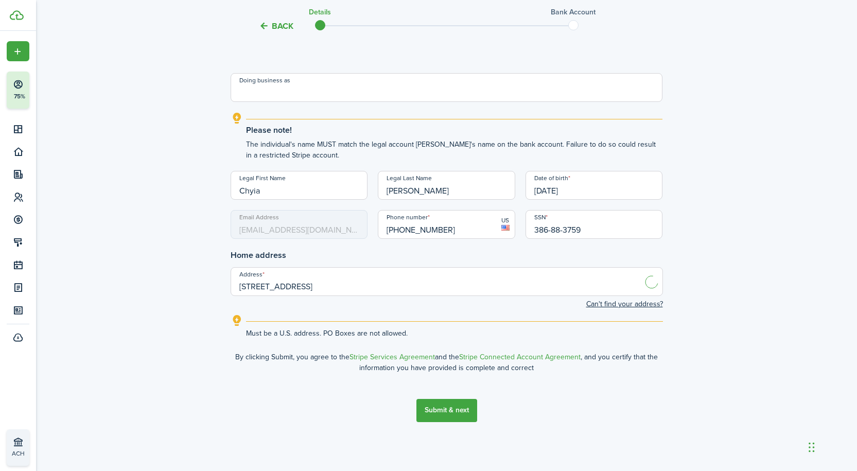
type input "[STREET_ADDRESS]"
click at [455, 412] on button "Submit & next" at bounding box center [447, 410] width 61 height 23
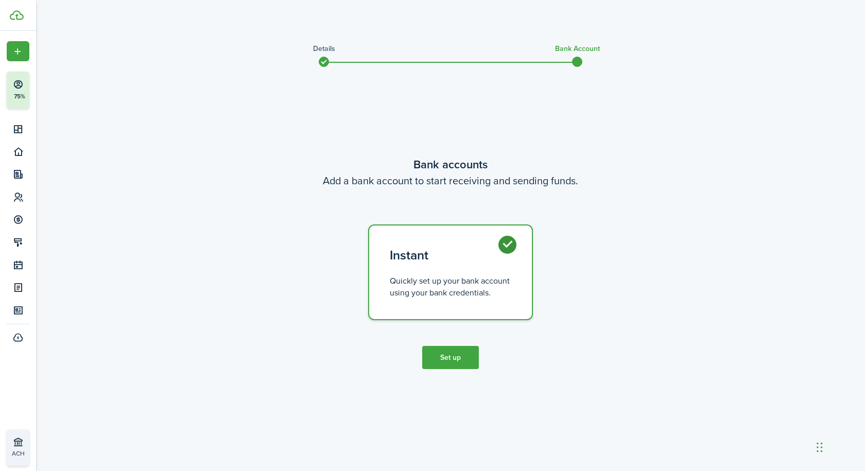
click at [442, 360] on button "Set up" at bounding box center [450, 357] width 57 height 23
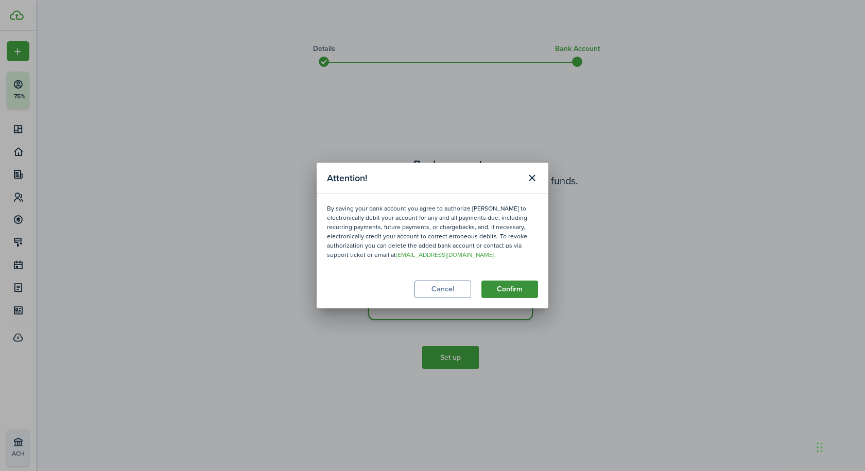
click at [499, 291] on button "Confirm" at bounding box center [509, 290] width 57 height 18
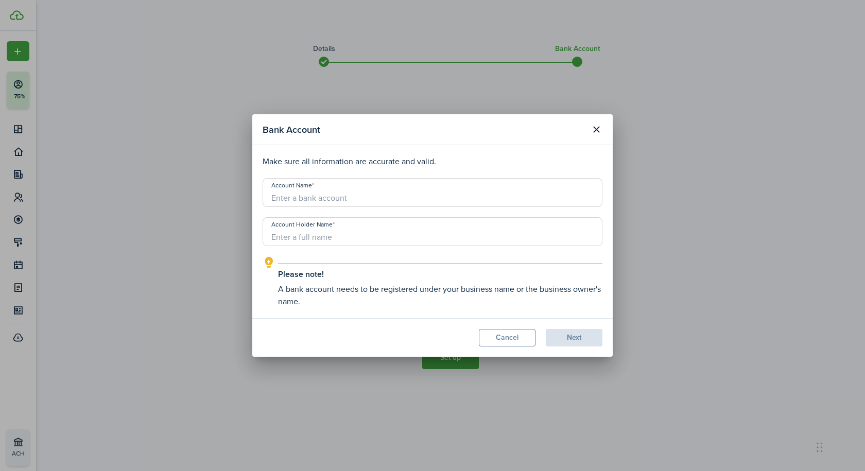
click at [294, 200] on input "Account Name" at bounding box center [433, 192] width 340 height 29
type input "F"
click at [368, 254] on modal-body "Make sure all information are accurate and valid. Account Name Required field A…" at bounding box center [432, 231] width 360 height 173
click at [351, 237] on input "Account Holder Name" at bounding box center [433, 231] width 340 height 29
click at [339, 200] on input "Account Name" at bounding box center [433, 192] width 340 height 29
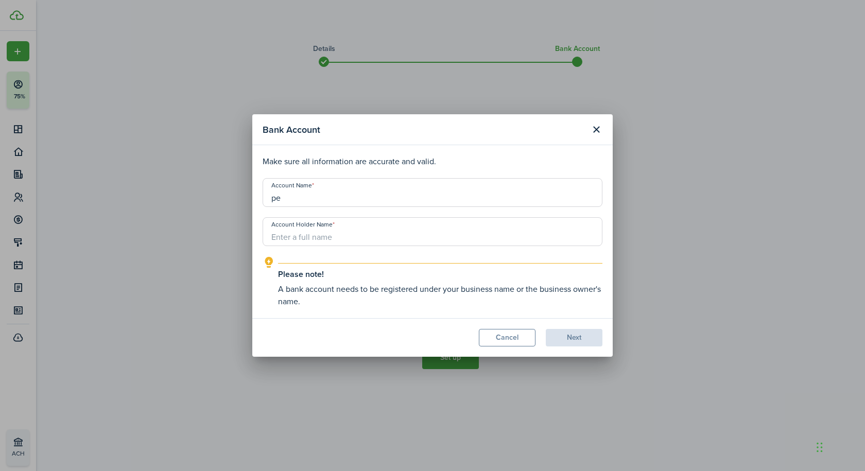
type input "p"
type input "P"
type input "F"
type input "Fifth Third Bank"
click at [347, 238] on input "Account Holder Name" at bounding box center [433, 231] width 340 height 29
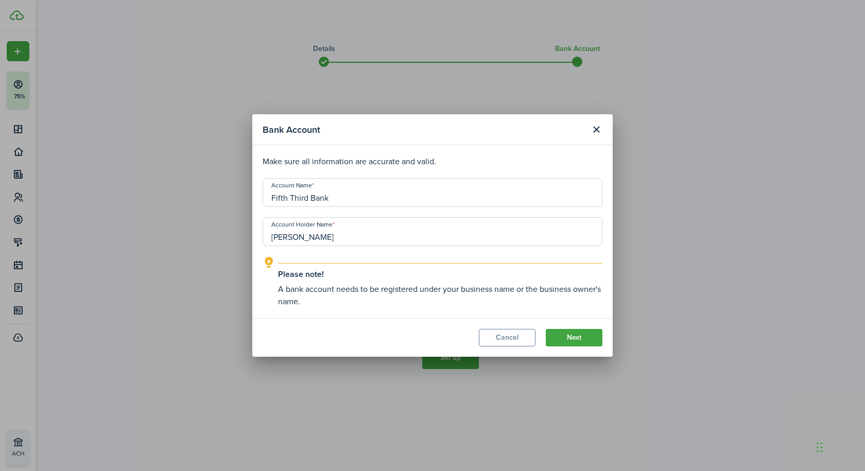
type input "[PERSON_NAME]"
click at [349, 323] on modal-footer "Cancel Next" at bounding box center [432, 337] width 360 height 39
click at [578, 337] on button "Next" at bounding box center [574, 338] width 57 height 18
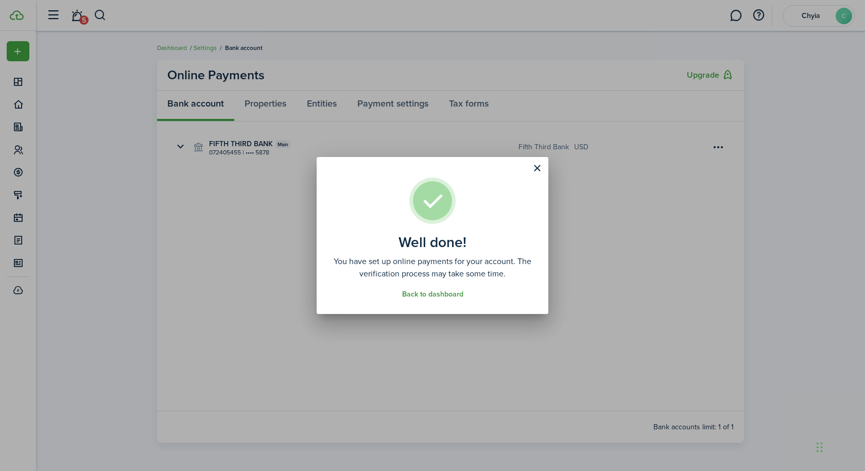
click at [431, 296] on link "Back to dashboard" at bounding box center [432, 294] width 61 height 8
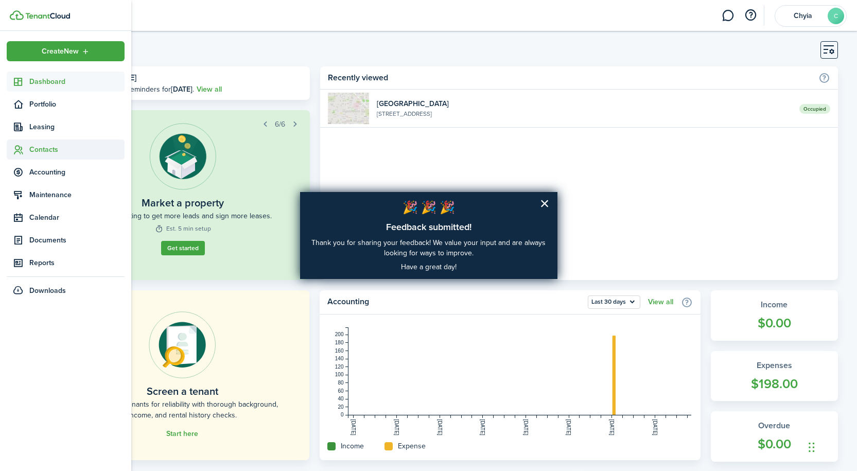
click at [47, 148] on span "Contacts" at bounding box center [76, 149] width 95 height 11
click at [48, 175] on span "Tenants" at bounding box center [76, 173] width 95 height 11
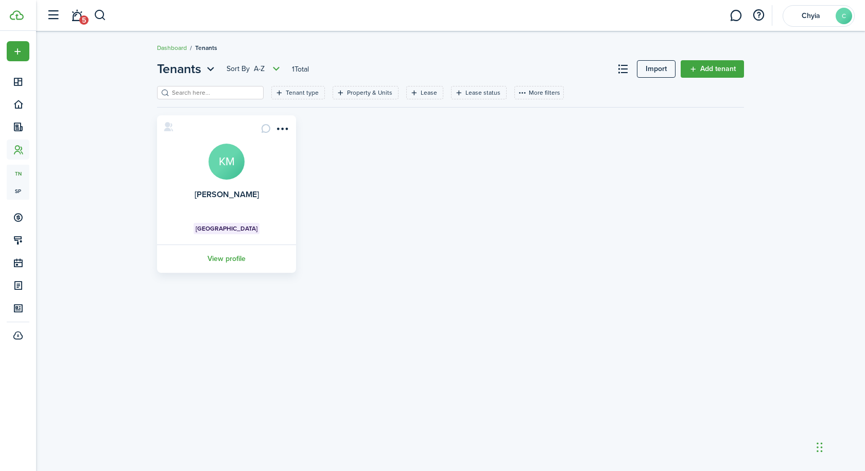
click at [171, 228] on card "[PERSON_NAME] KM Prairie Ave View profile" at bounding box center [226, 194] width 139 height 158
click at [223, 163] on avatar-text "KM" at bounding box center [227, 162] width 36 height 36
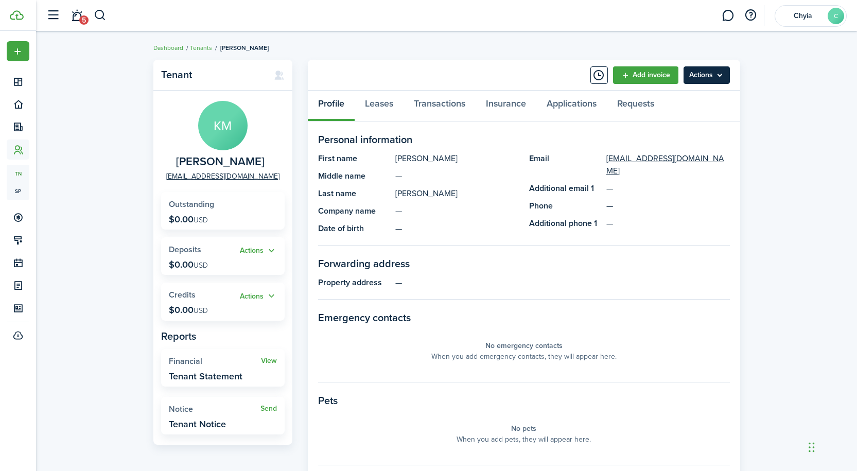
click at [705, 76] on menu-btn "Actions" at bounding box center [707, 75] width 46 height 18
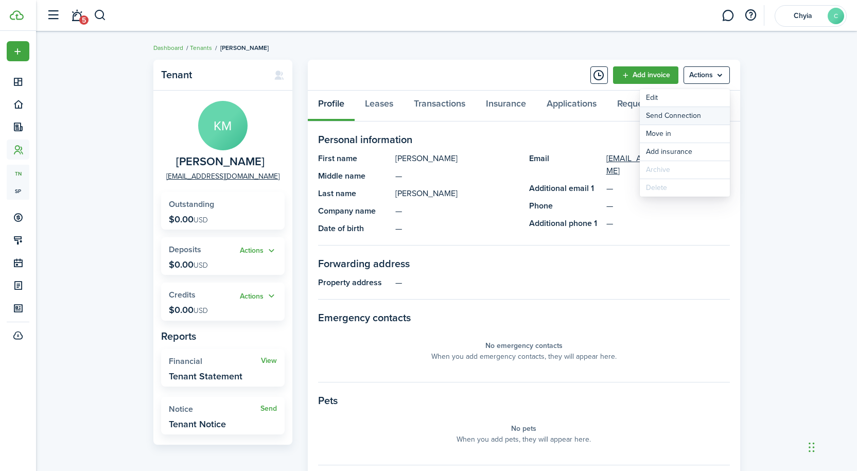
click at [682, 116] on button "Send Connection" at bounding box center [685, 116] width 90 height 18
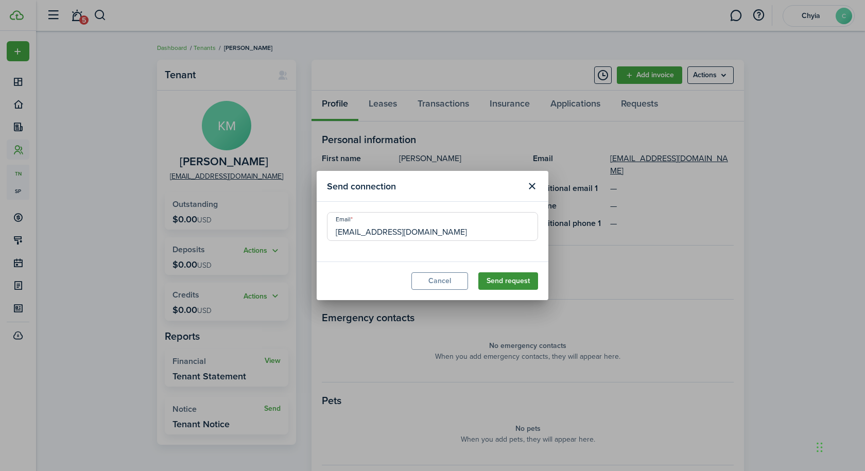
click at [513, 280] on button "Send request" at bounding box center [508, 281] width 60 height 18
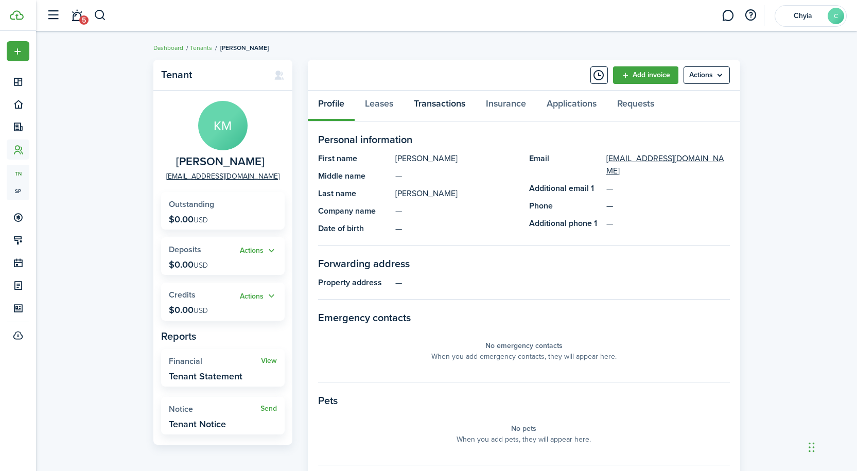
click at [430, 108] on link "Transactions" at bounding box center [440, 106] width 72 height 31
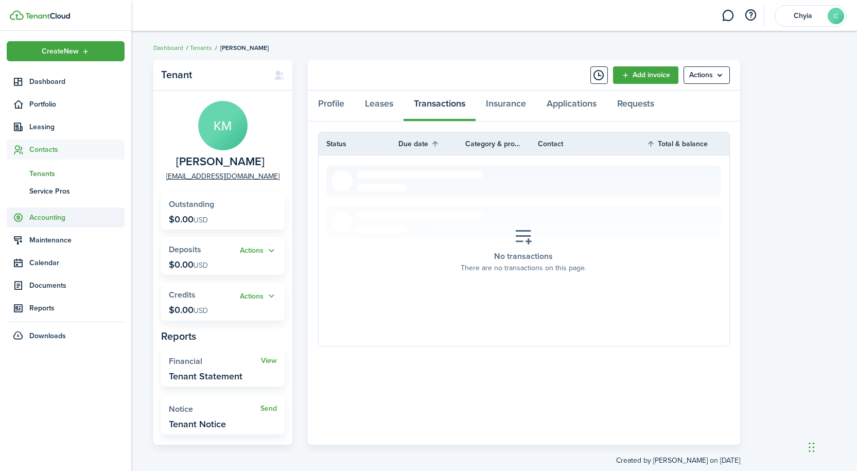
click at [39, 217] on span "Accounting" at bounding box center [76, 217] width 95 height 11
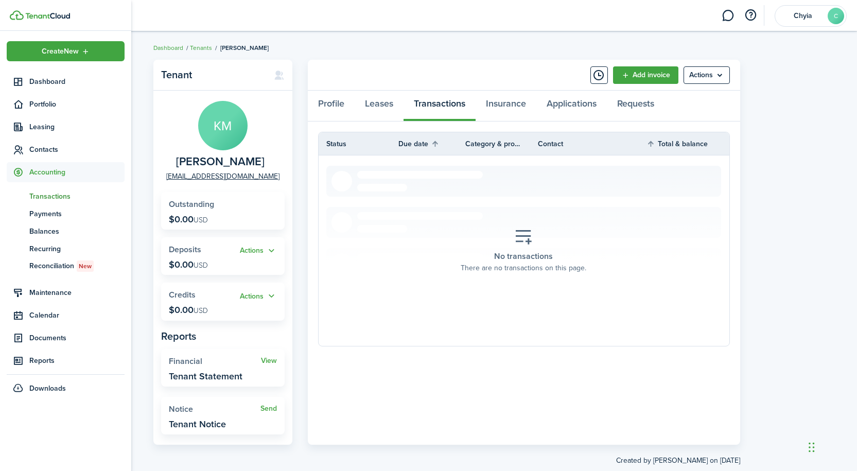
click at [45, 197] on span "Transactions" at bounding box center [76, 196] width 95 height 11
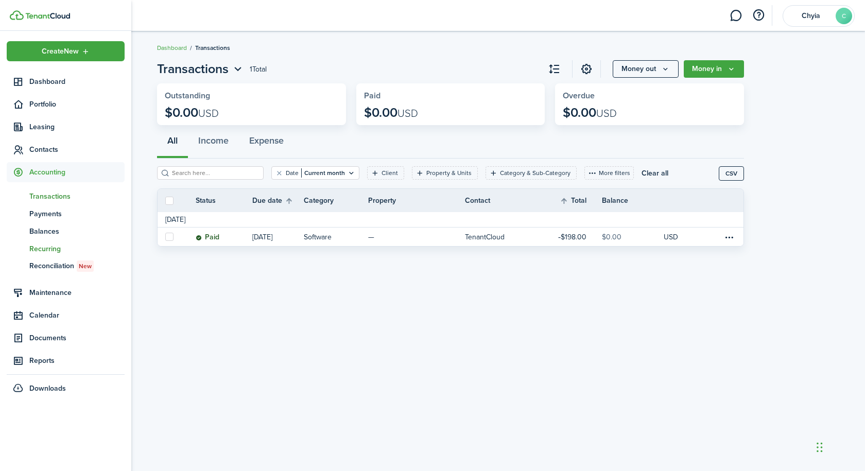
click at [47, 251] on span "Recurring" at bounding box center [76, 249] width 95 height 11
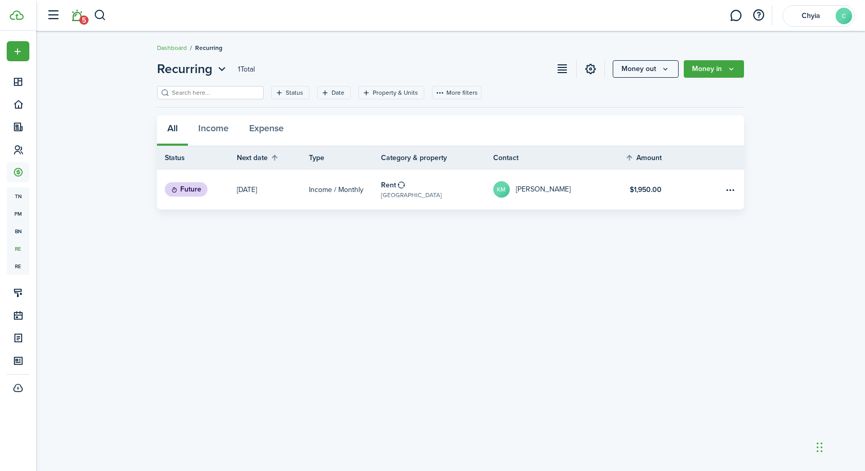
click at [77, 19] on link "5" at bounding box center [77, 16] width 20 height 26
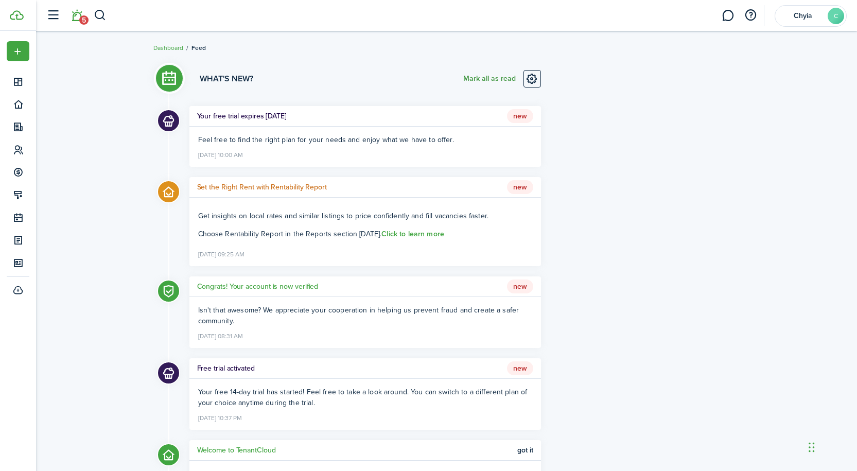
click at [487, 77] on button "Mark all as read" at bounding box center [489, 79] width 53 height 18
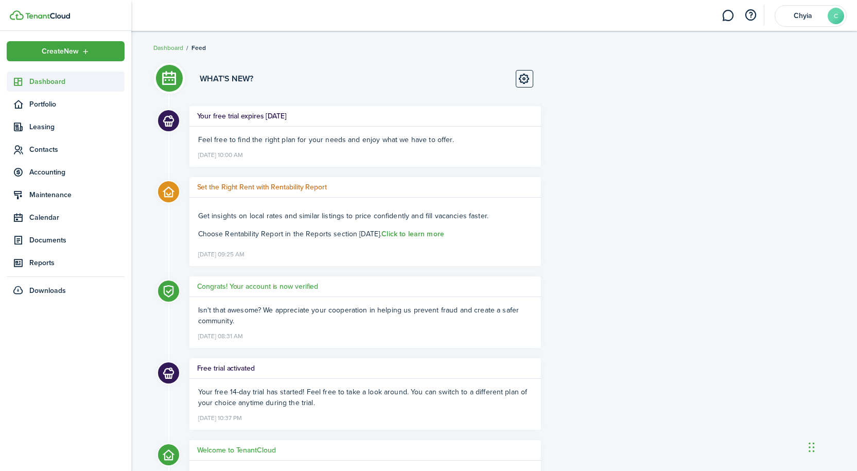
click at [48, 84] on span "Dashboard" at bounding box center [76, 81] width 95 height 11
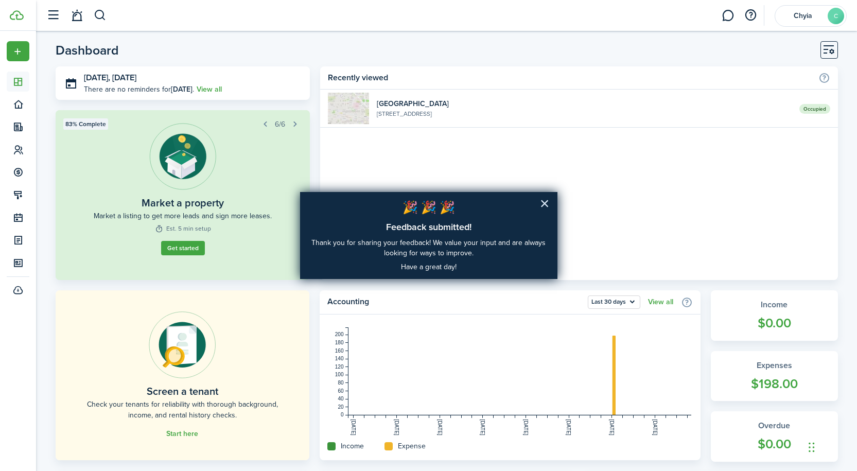
click at [546, 202] on button "×" at bounding box center [545, 203] width 10 height 16
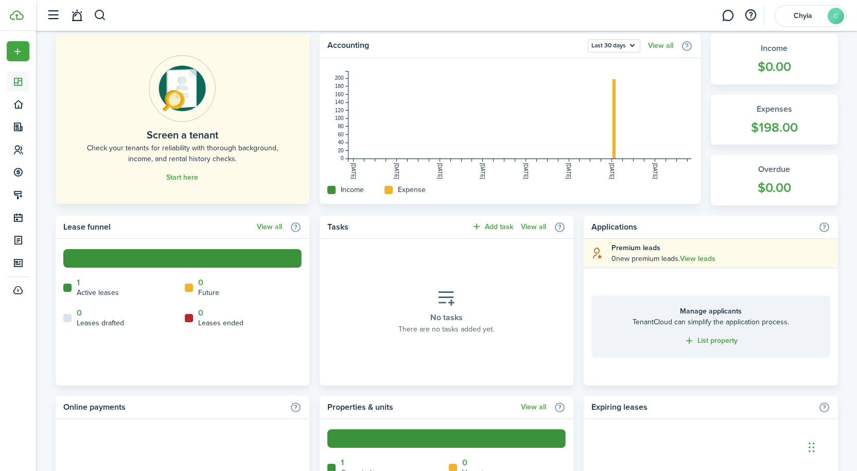
scroll to position [257, 0]
